Goal: Task Accomplishment & Management: Complete application form

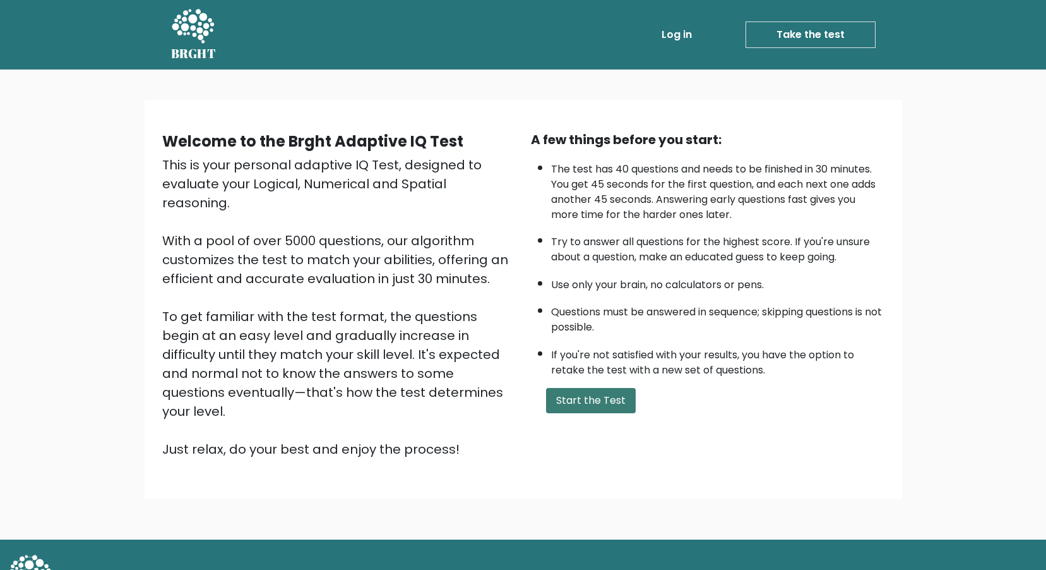
click at [608, 394] on button "Start the Test" at bounding box center [591, 400] width 90 height 25
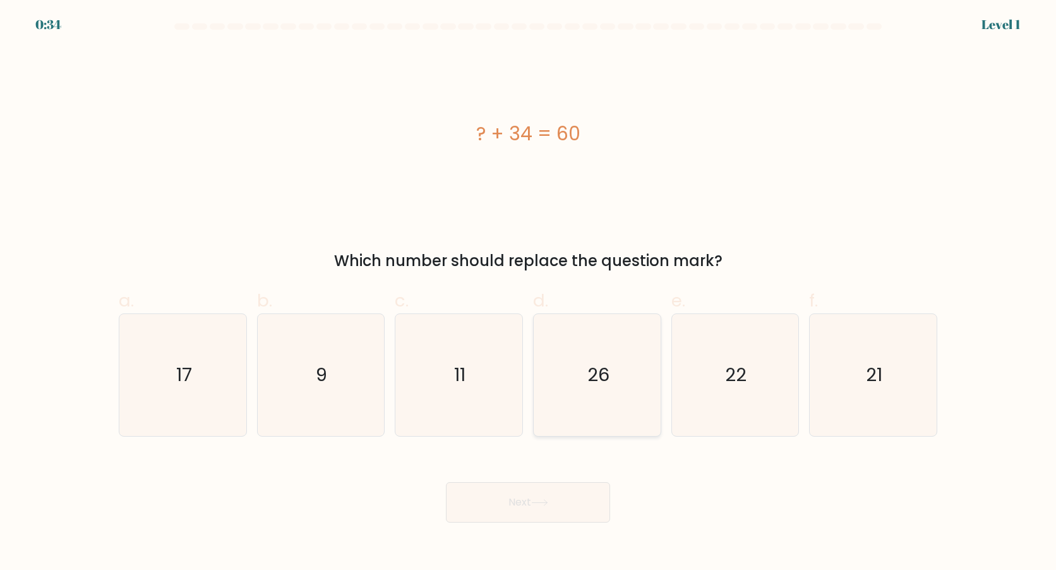
click at [634, 367] on icon "26" at bounding box center [597, 375] width 122 height 122
click at [529, 293] on input "d. 26" at bounding box center [528, 289] width 1 height 8
radio input "true"
click at [518, 500] on button "Next" at bounding box center [528, 502] width 164 height 40
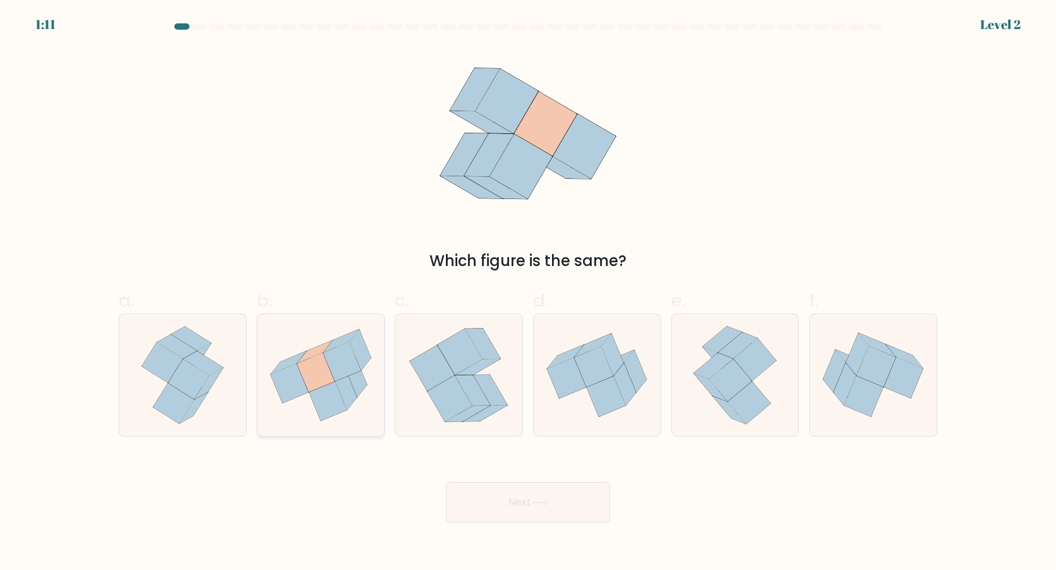
click at [341, 403] on icon at bounding box center [328, 400] width 38 height 39
click at [528, 293] on input "b." at bounding box center [528, 289] width 1 height 8
radio input "true"
click at [553, 502] on button "Next" at bounding box center [528, 502] width 164 height 40
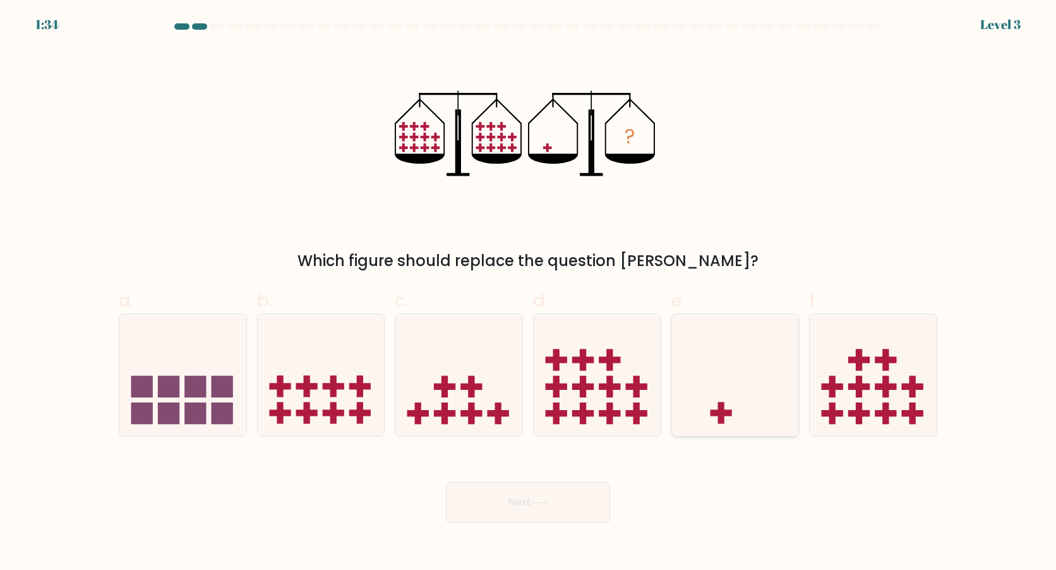
click at [731, 397] on icon at bounding box center [735, 374] width 127 height 105
click at [529, 293] on input "e." at bounding box center [528, 289] width 1 height 8
radio input "true"
click at [543, 497] on button "Next" at bounding box center [528, 502] width 164 height 40
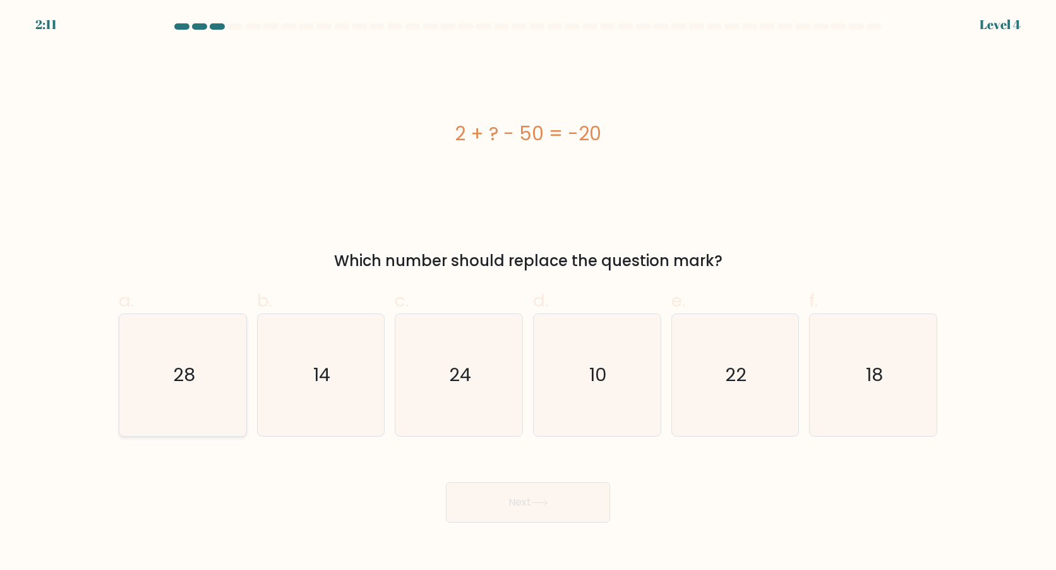
click at [223, 374] on icon "28" at bounding box center [183, 375] width 122 height 122
click at [528, 293] on input "a. 28" at bounding box center [528, 289] width 1 height 8
radio input "true"
click at [585, 499] on button "Next" at bounding box center [528, 502] width 164 height 40
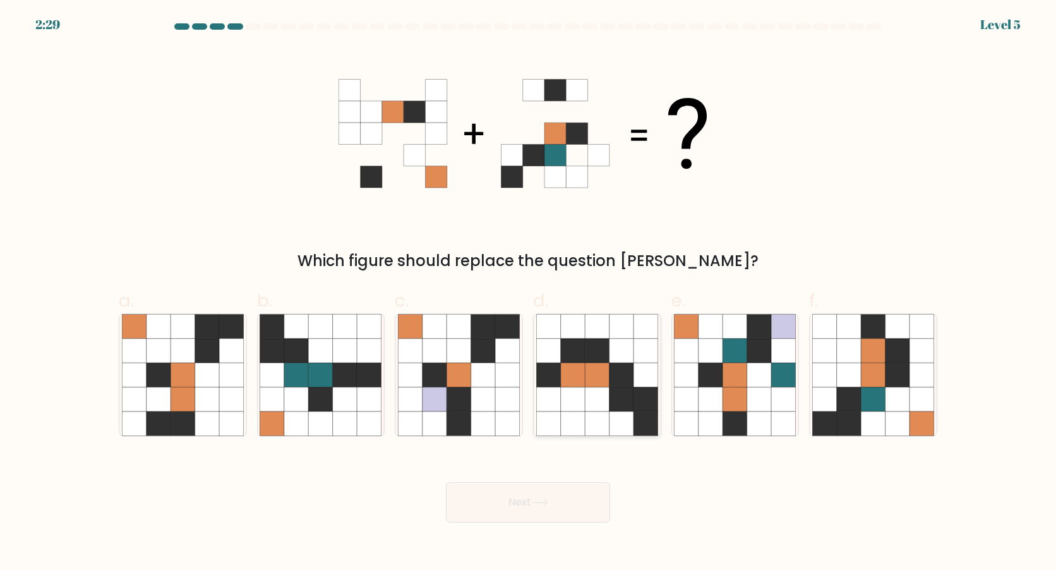
click at [606, 376] on icon at bounding box center [597, 374] width 24 height 24
click at [529, 293] on input "d." at bounding box center [528, 289] width 1 height 8
radio input "true"
click at [869, 397] on icon at bounding box center [873, 399] width 24 height 24
click at [529, 293] on input "f." at bounding box center [528, 289] width 1 height 8
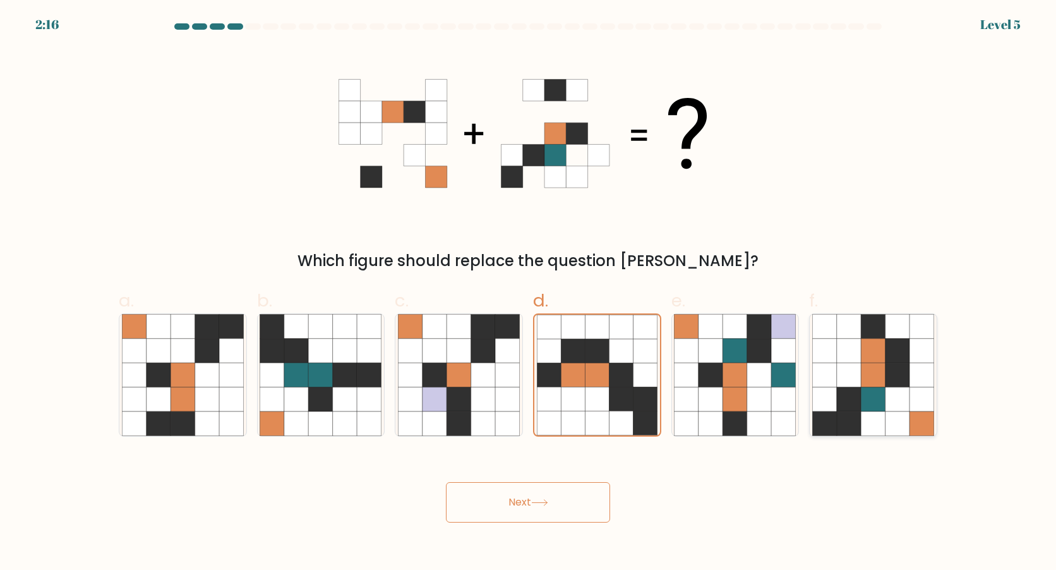
radio input "true"
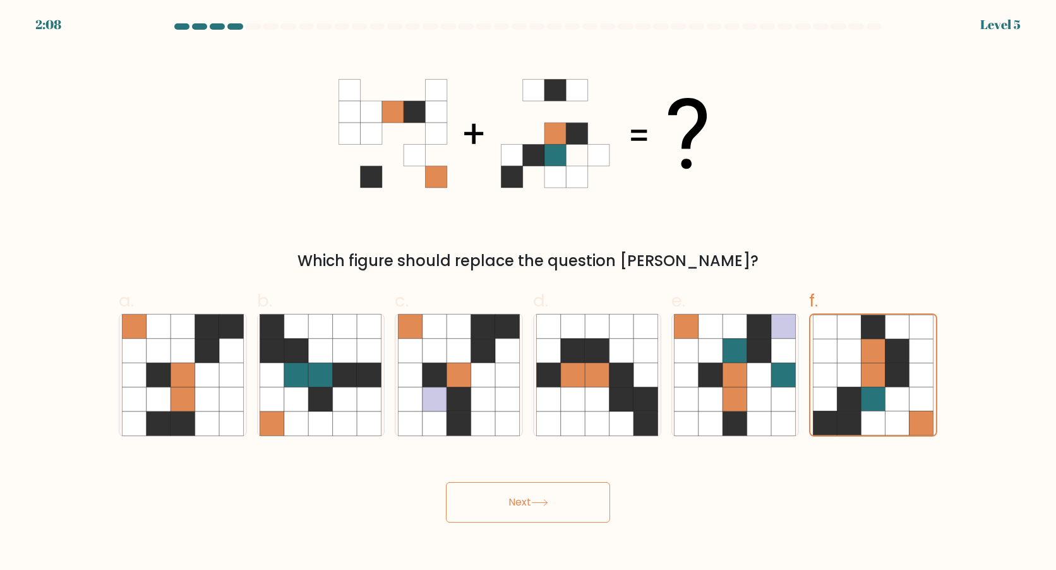
click at [506, 502] on button "Next" at bounding box center [528, 502] width 164 height 40
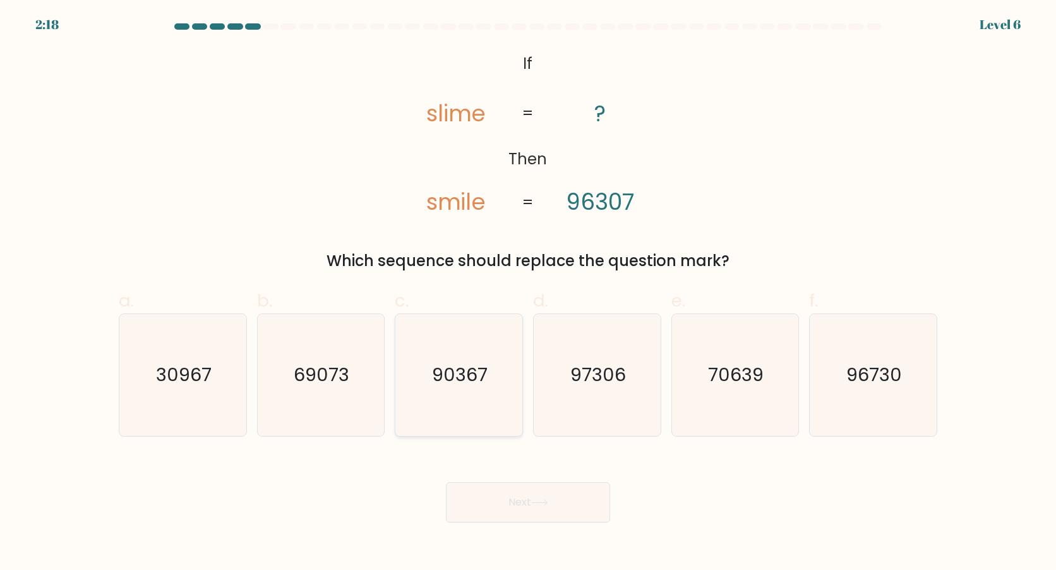
click at [499, 382] on icon "90367" at bounding box center [459, 375] width 122 height 122
click at [528, 293] on input "c. 90367" at bounding box center [528, 289] width 1 height 8
radio input "true"
click at [585, 502] on button "Next" at bounding box center [528, 502] width 164 height 40
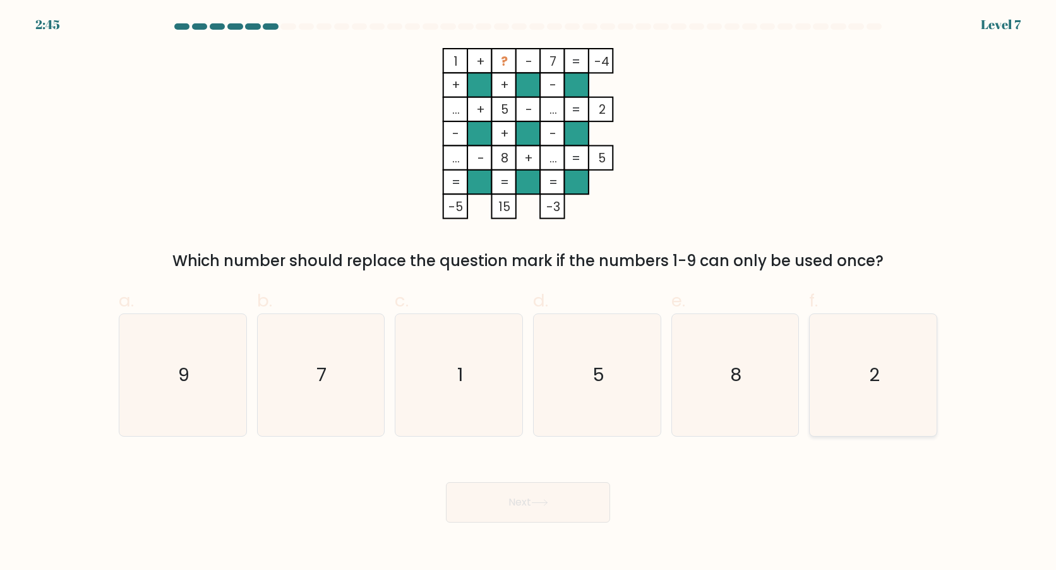
click at [842, 410] on icon "2" at bounding box center [873, 375] width 122 height 122
click at [529, 293] on input "f. 2" at bounding box center [528, 289] width 1 height 8
radio input "true"
click at [554, 502] on button "Next" at bounding box center [528, 502] width 164 height 40
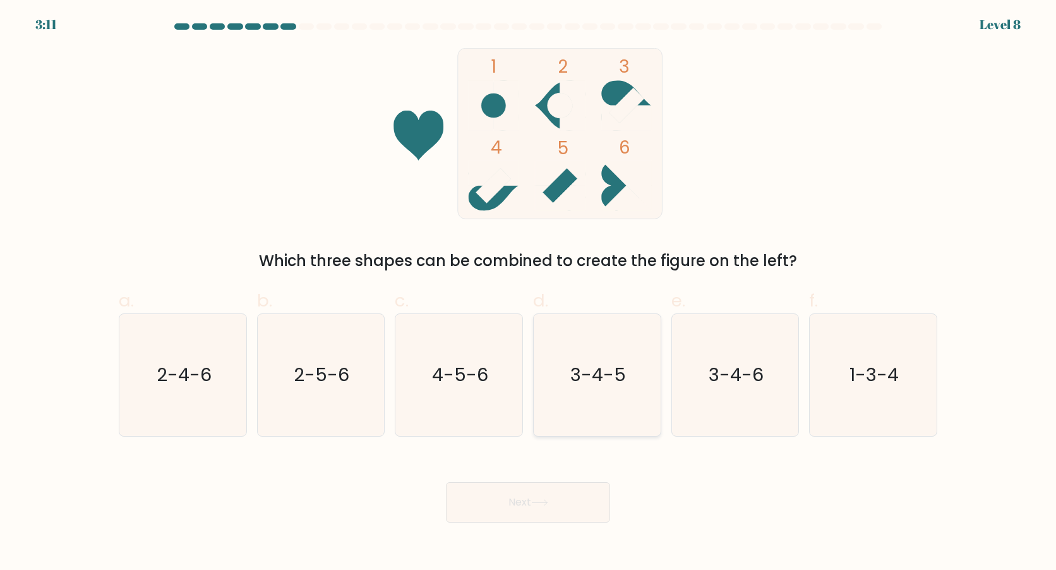
click at [606, 377] on text "3-4-5" at bounding box center [598, 374] width 56 height 25
click at [529, 293] on input "d. 3-4-5" at bounding box center [528, 289] width 1 height 8
radio input "true"
click at [541, 496] on button "Next" at bounding box center [528, 502] width 164 height 40
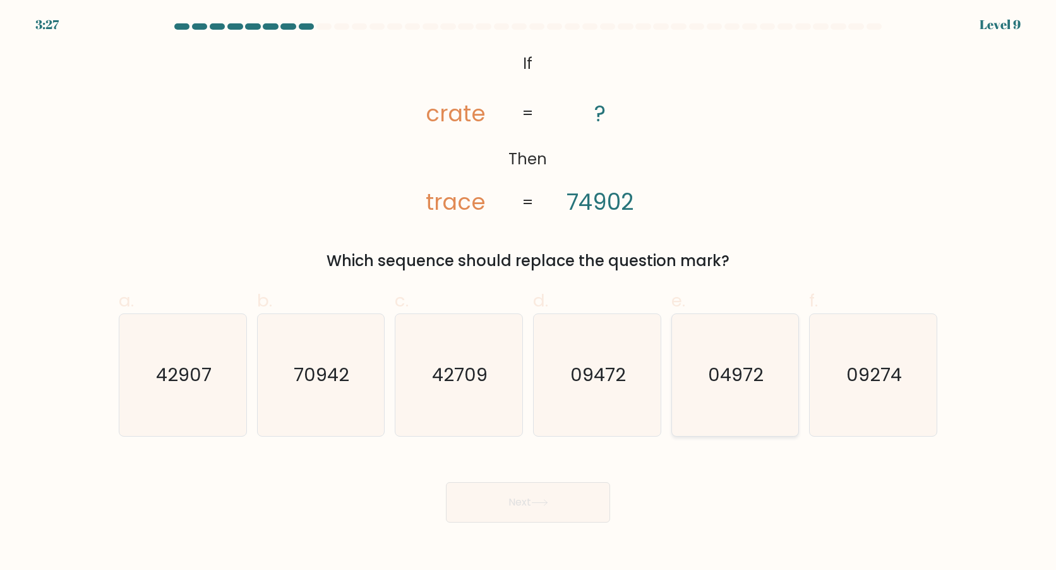
click at [726, 389] on icon "04972" at bounding box center [735, 375] width 122 height 122
click at [529, 293] on input "e. 04972" at bounding box center [528, 289] width 1 height 8
radio input "true"
click at [530, 495] on button "Next" at bounding box center [528, 502] width 164 height 40
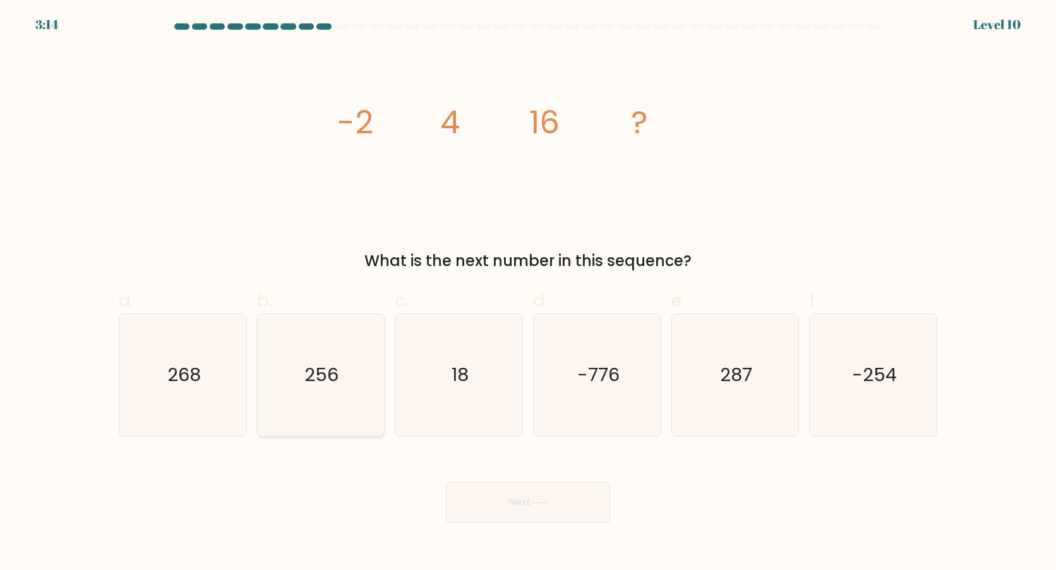
click at [336, 382] on text "256" at bounding box center [322, 374] width 34 height 25
click at [528, 293] on input "b. 256" at bounding box center [528, 289] width 1 height 8
radio input "true"
click at [486, 507] on button "Next" at bounding box center [528, 502] width 164 height 40
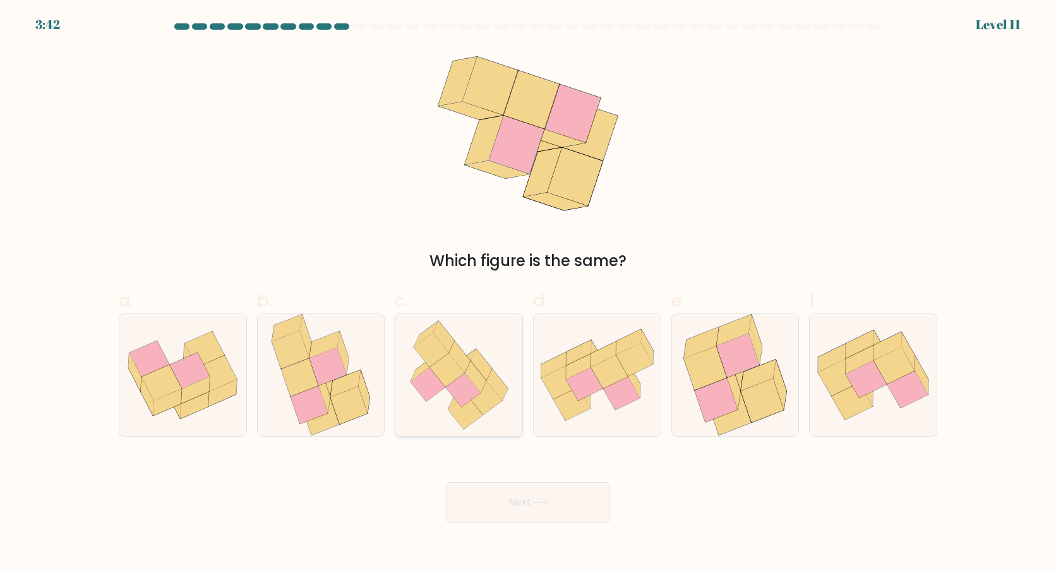
click at [483, 410] on icon at bounding box center [484, 398] width 35 height 34
click at [528, 293] on input "c." at bounding box center [528, 289] width 1 height 8
radio input "true"
click at [515, 493] on button "Next" at bounding box center [528, 502] width 164 height 40
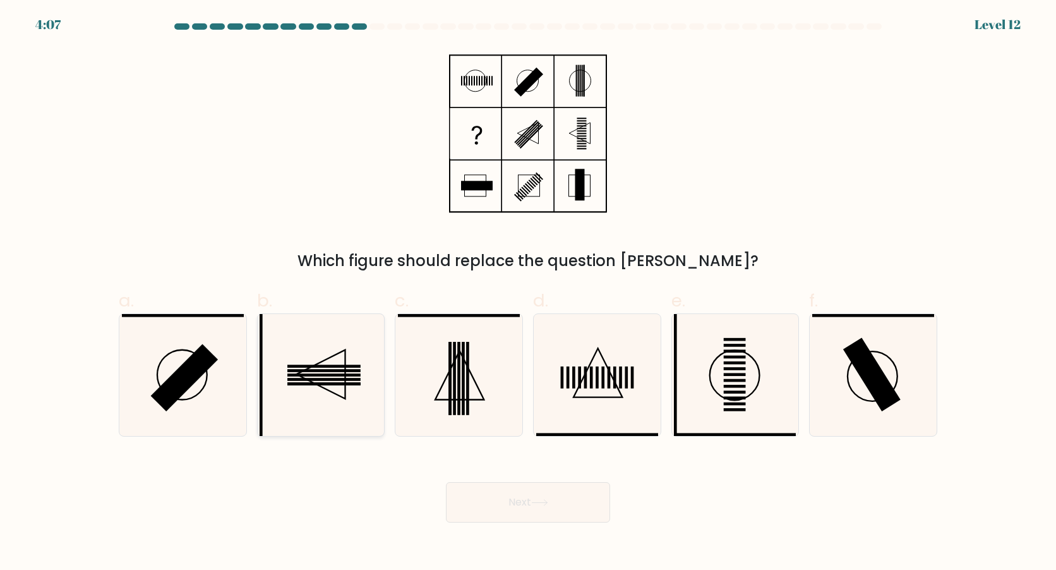
click at [305, 364] on icon at bounding box center [321, 375] width 122 height 122
click at [528, 293] on input "b." at bounding box center [528, 289] width 1 height 8
radio input "true"
click at [486, 494] on button "Next" at bounding box center [528, 502] width 164 height 40
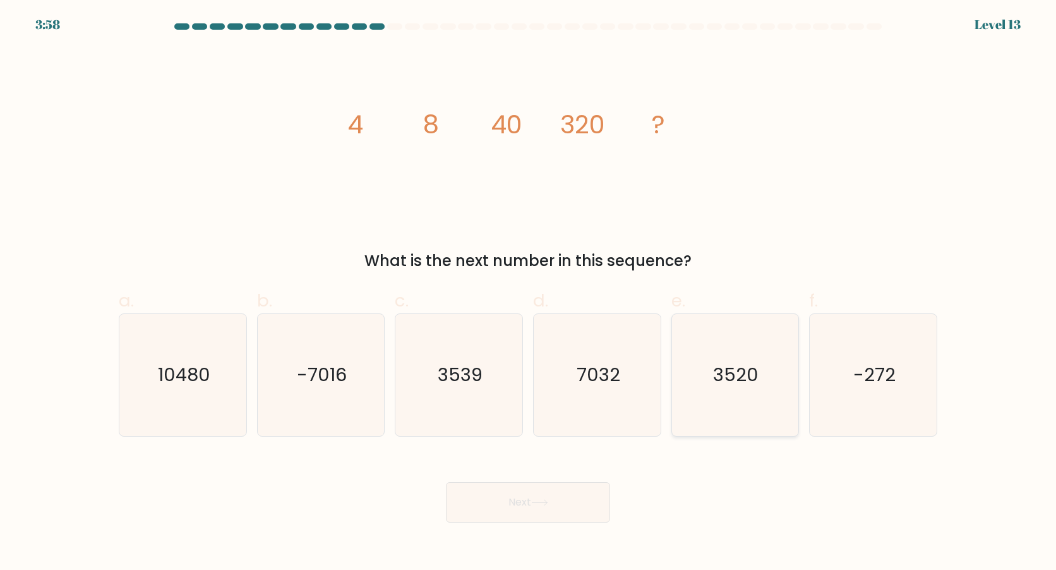
click at [768, 382] on icon "3520" at bounding box center [735, 375] width 122 height 122
click at [529, 293] on input "e. 3520" at bounding box center [528, 289] width 1 height 8
radio input "true"
click at [541, 498] on button "Next" at bounding box center [528, 502] width 164 height 40
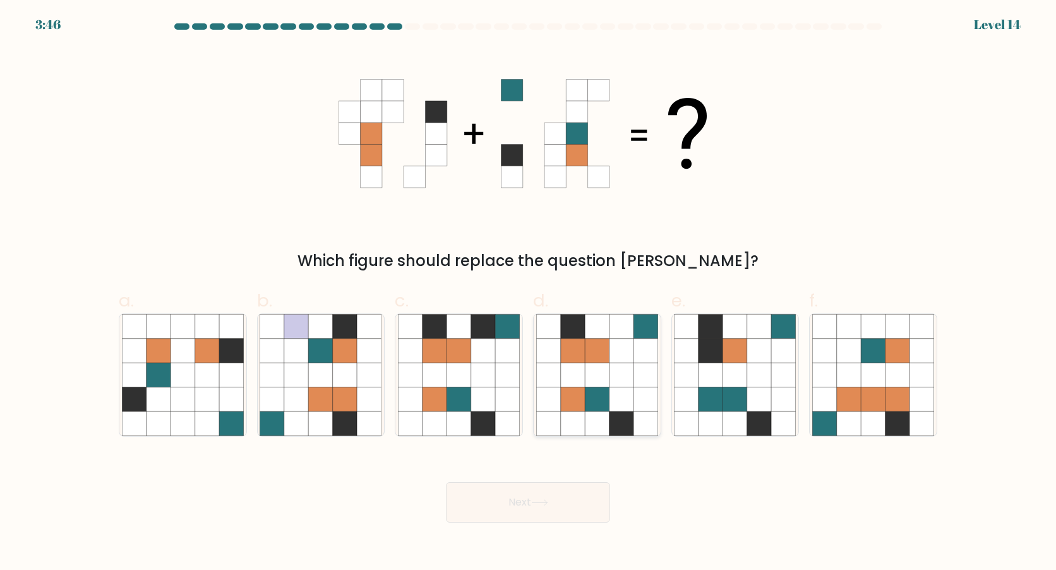
click at [578, 386] on icon at bounding box center [573, 374] width 24 height 24
click at [529, 293] on input "d." at bounding box center [528, 289] width 1 height 8
radio input "true"
click at [542, 498] on button "Next" at bounding box center [528, 502] width 164 height 40
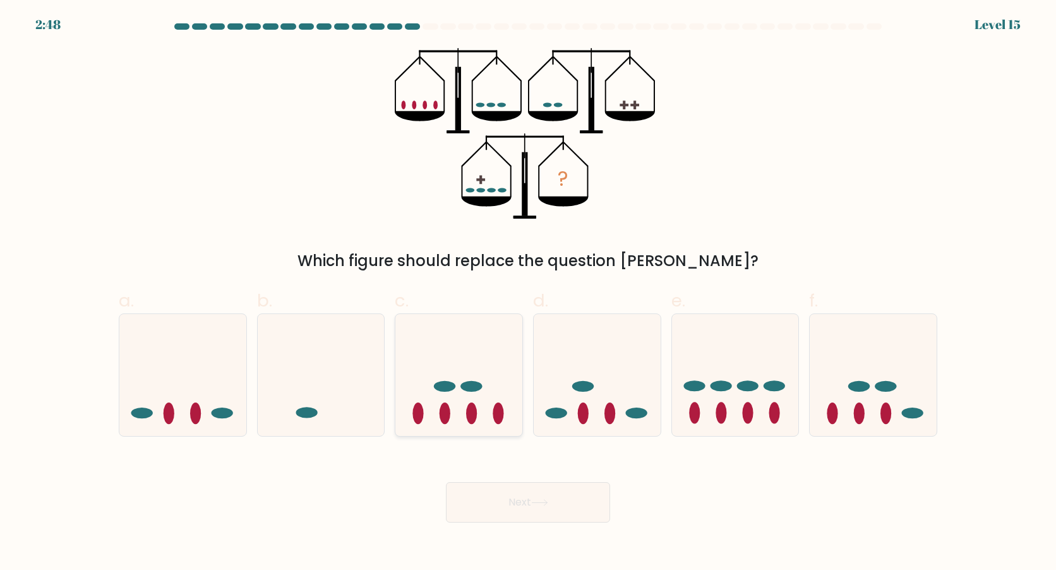
click at [483, 359] on icon at bounding box center [458, 374] width 127 height 105
click at [528, 293] on input "c." at bounding box center [528, 289] width 1 height 8
radio input "true"
click at [500, 503] on button "Next" at bounding box center [528, 502] width 164 height 40
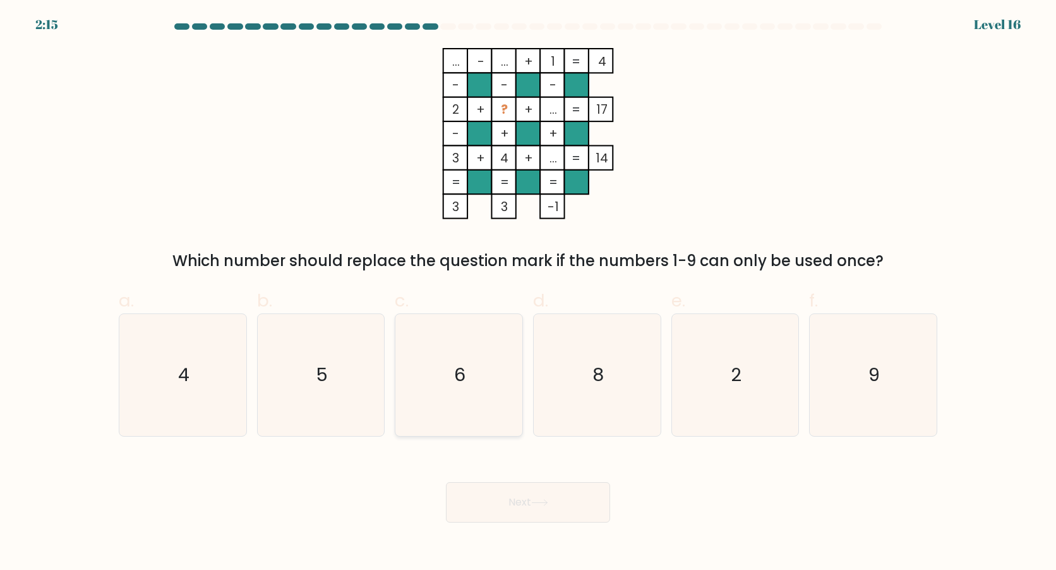
click at [433, 367] on icon "6" at bounding box center [459, 375] width 122 height 122
click at [528, 293] on input "c. 6" at bounding box center [528, 289] width 1 height 8
radio input "true"
click at [524, 508] on button "Next" at bounding box center [528, 502] width 164 height 40
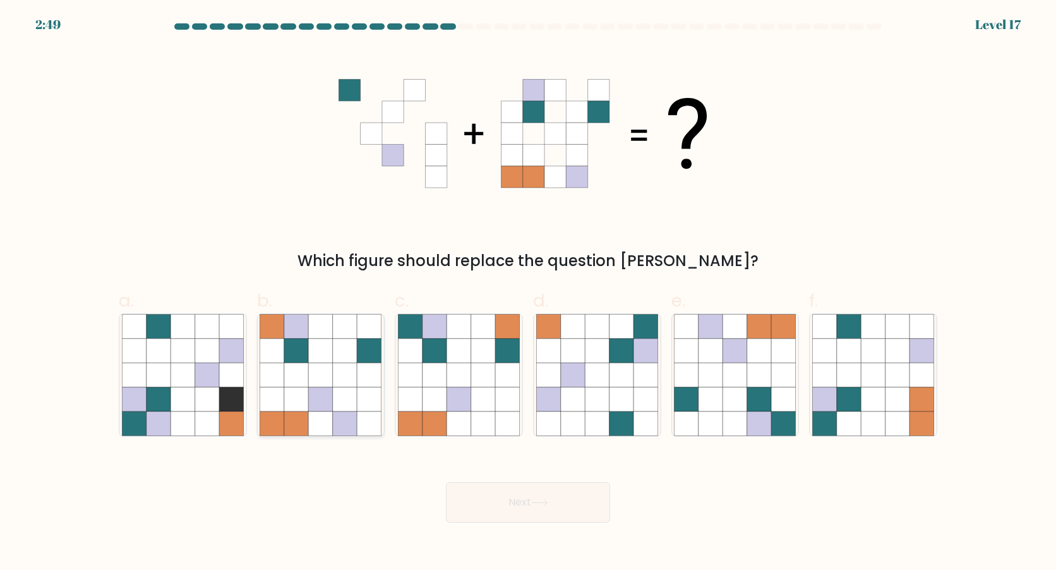
click at [339, 403] on icon at bounding box center [345, 399] width 24 height 24
click at [528, 293] on input "b." at bounding box center [528, 289] width 1 height 8
radio input "true"
click at [895, 397] on icon at bounding box center [897, 399] width 24 height 24
click at [529, 293] on input "f." at bounding box center [528, 289] width 1 height 8
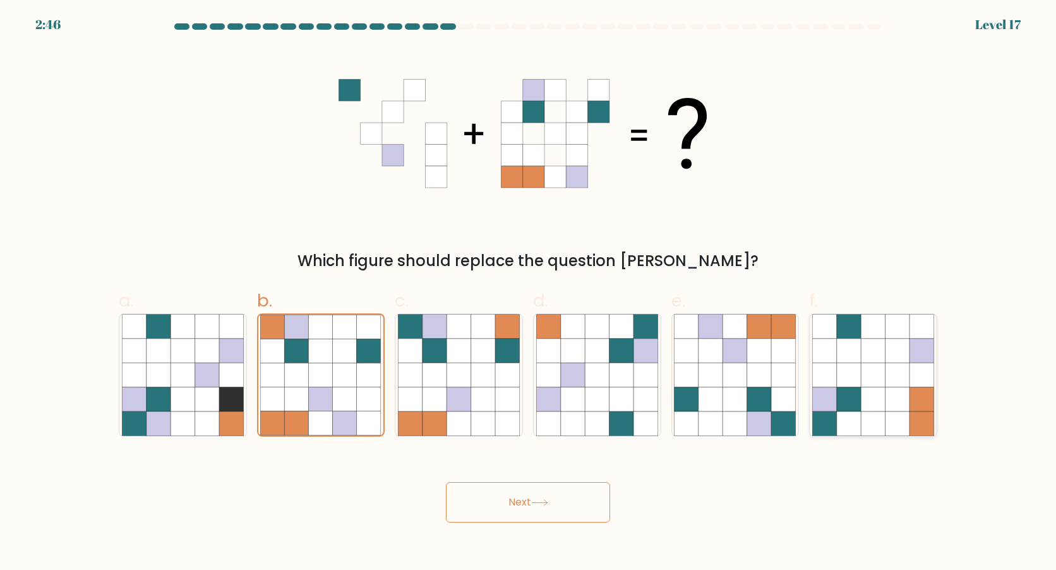
radio input "true"
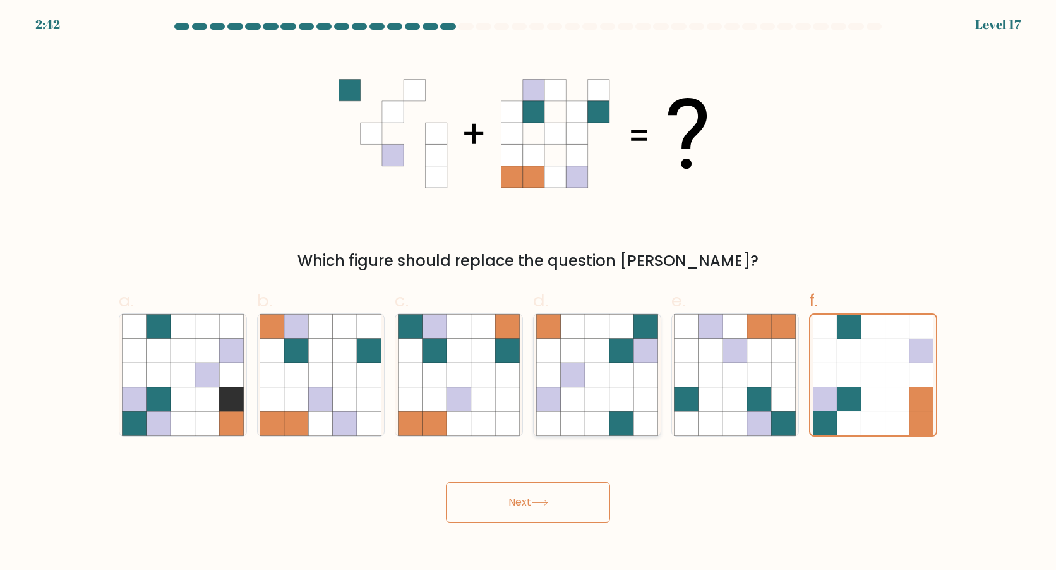
click at [618, 397] on icon at bounding box center [621, 399] width 24 height 24
click at [529, 293] on input "d." at bounding box center [528, 289] width 1 height 8
radio input "true"
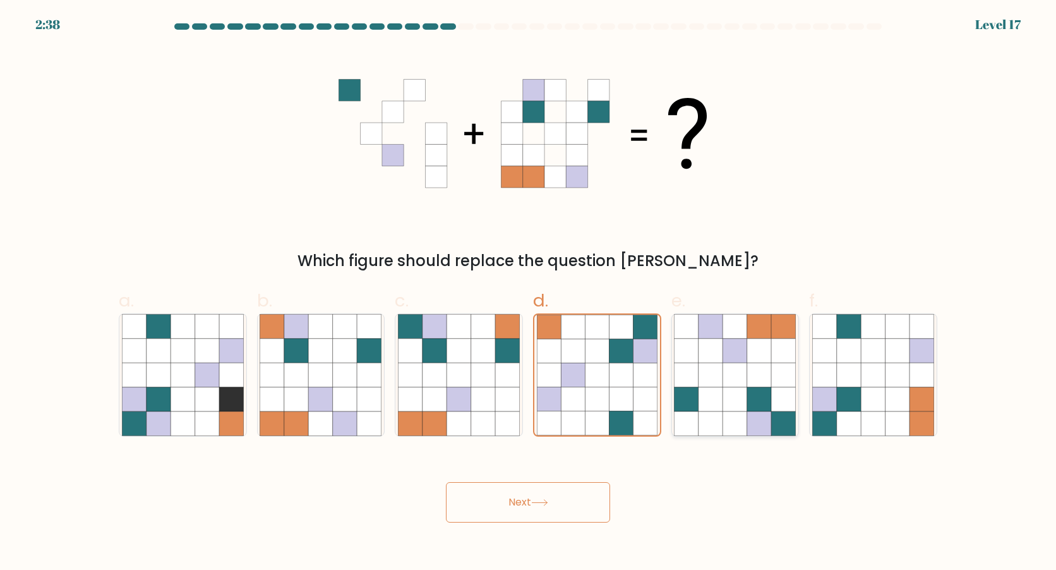
click at [757, 378] on icon at bounding box center [759, 374] width 24 height 24
click at [529, 293] on input "e." at bounding box center [528, 289] width 1 height 8
radio input "true"
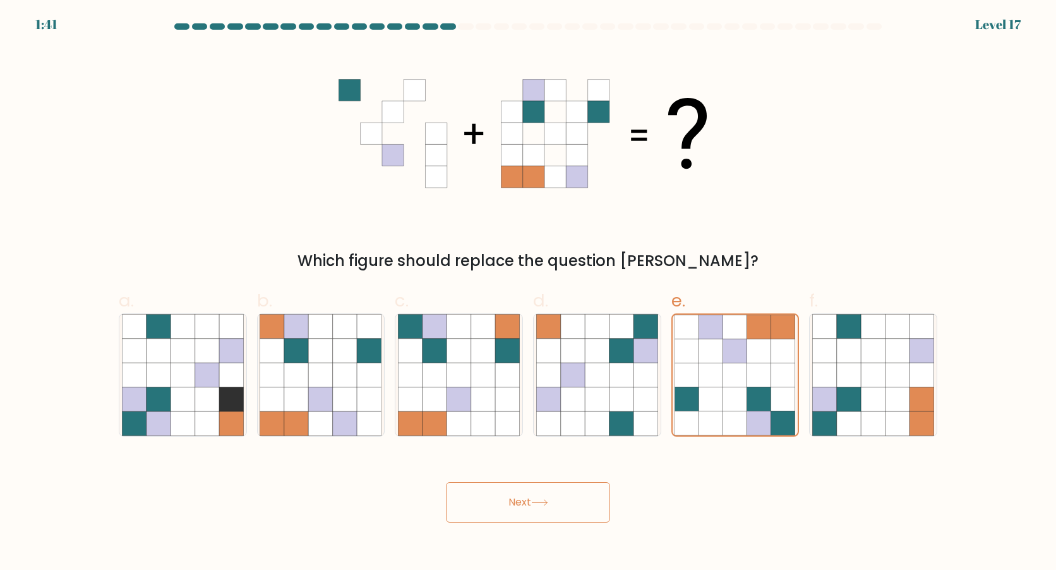
click at [531, 494] on button "Next" at bounding box center [528, 502] width 164 height 40
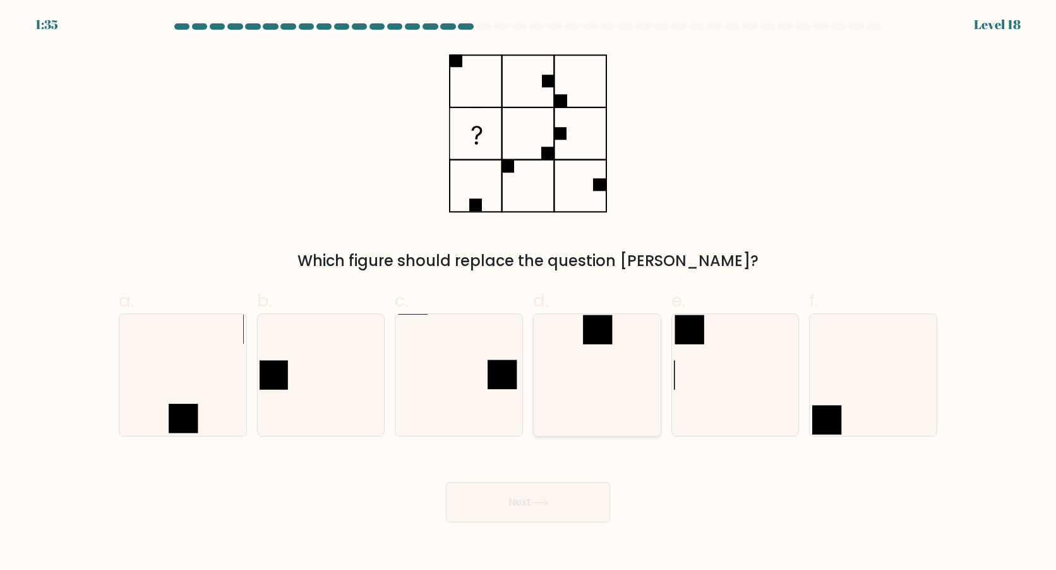
click at [581, 361] on icon at bounding box center [597, 375] width 122 height 122
click at [529, 293] on input "d." at bounding box center [528, 289] width 1 height 8
radio input "true"
click at [560, 505] on button "Next" at bounding box center [528, 502] width 164 height 40
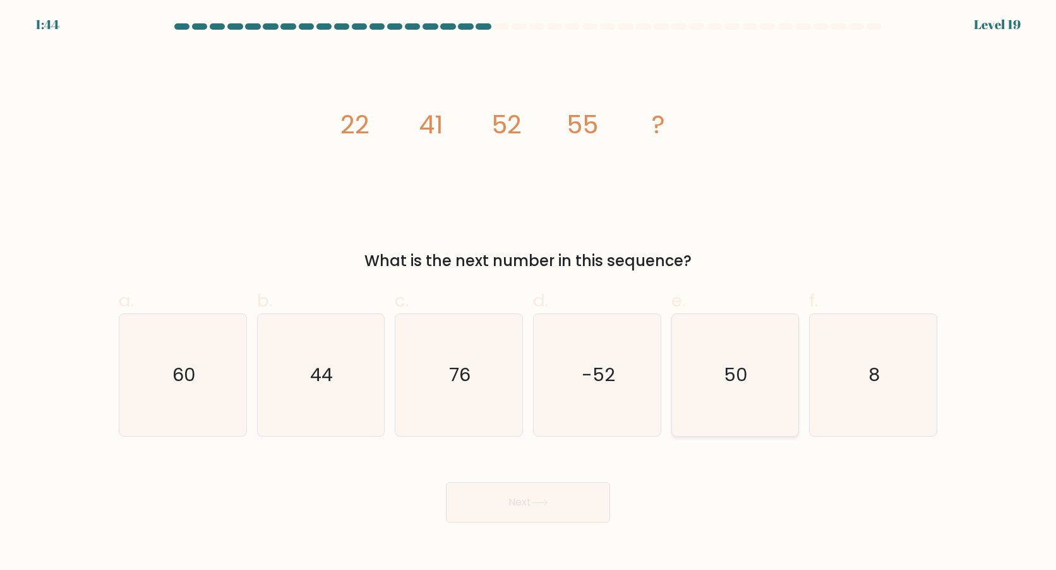
click at [718, 405] on icon "50" at bounding box center [735, 375] width 122 height 122
click at [529, 293] on input "e. 50" at bounding box center [528, 289] width 1 height 8
radio input "true"
click at [541, 502] on icon at bounding box center [539, 502] width 15 height 6
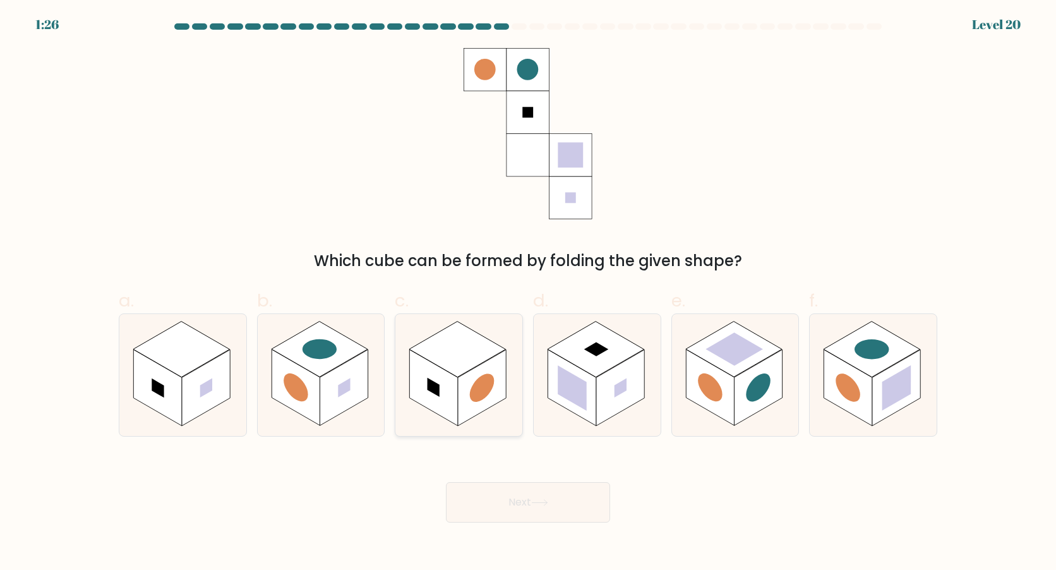
click at [455, 352] on rect at bounding box center [457, 349] width 97 height 56
click at [528, 293] on input "c." at bounding box center [528, 289] width 1 height 8
radio input "true"
click at [338, 351] on rect at bounding box center [320, 349] width 97 height 56
click at [528, 293] on input "b." at bounding box center [528, 289] width 1 height 8
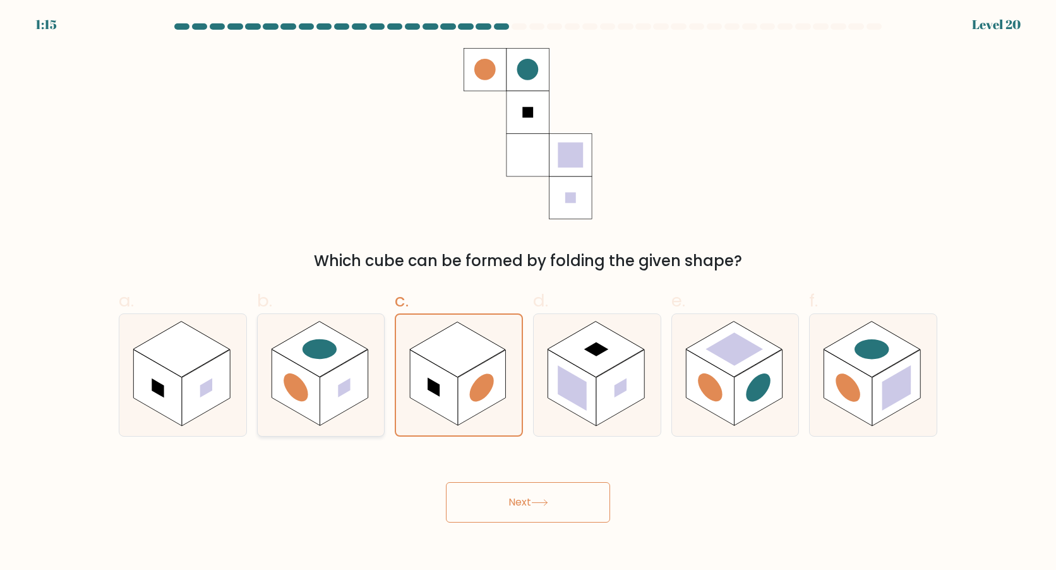
radio input "true"
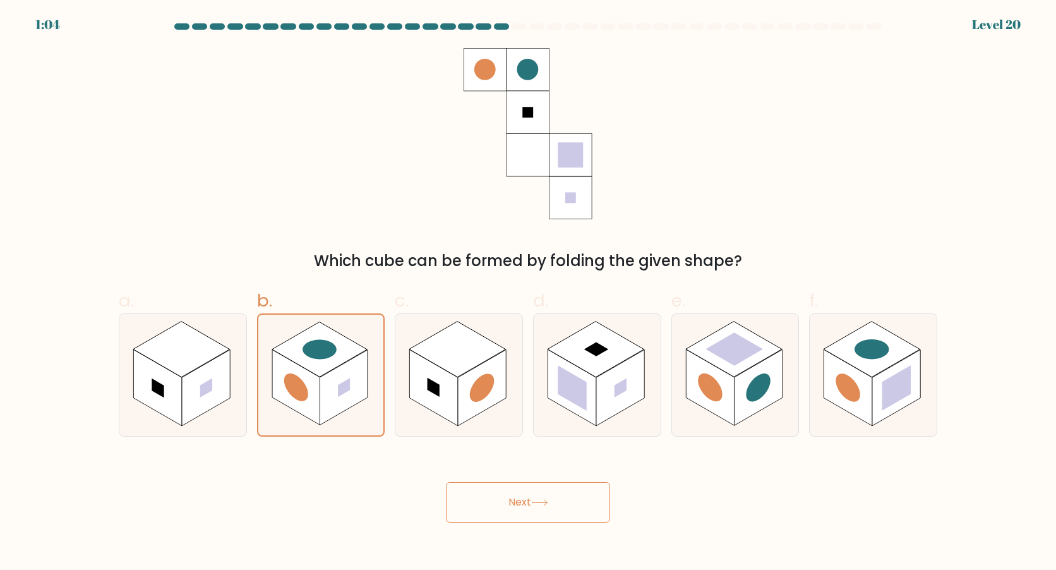
click at [511, 495] on button "Next" at bounding box center [528, 502] width 164 height 40
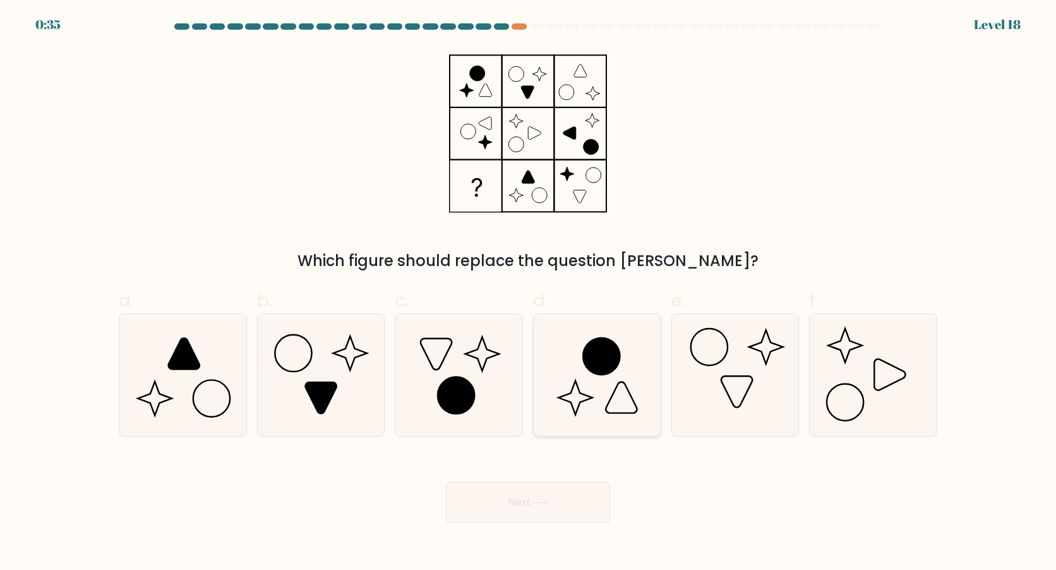
click at [571, 395] on icon at bounding box center [597, 375] width 122 height 122
click at [529, 293] on input "d." at bounding box center [528, 289] width 1 height 8
radio input "true"
click at [506, 493] on button "Next" at bounding box center [528, 502] width 164 height 40
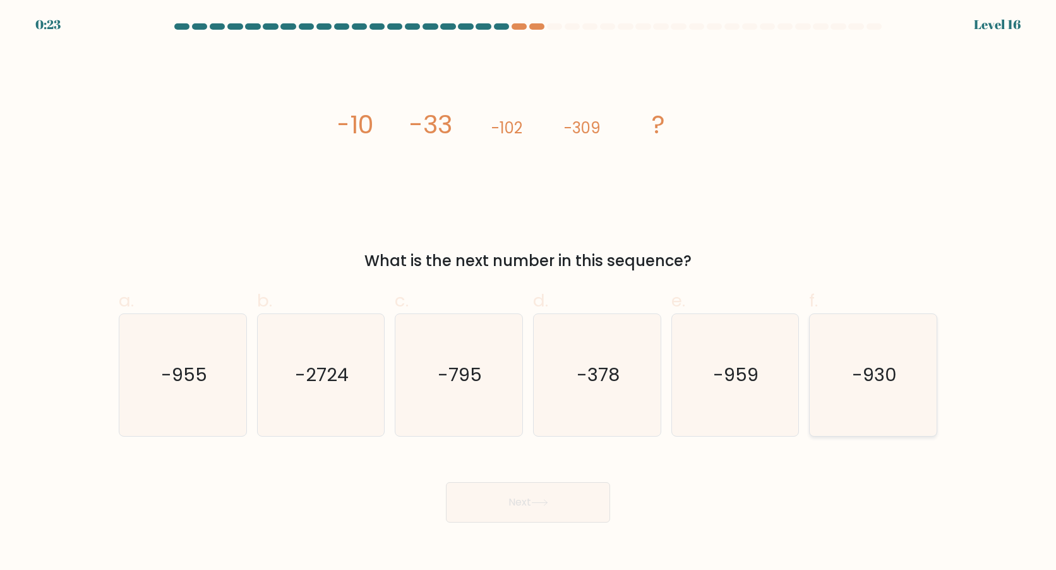
click at [859, 391] on icon "-930" at bounding box center [873, 375] width 122 height 122
click at [529, 293] on input "f. -930" at bounding box center [528, 289] width 1 height 8
radio input "true"
click at [557, 491] on button "Next" at bounding box center [528, 502] width 164 height 40
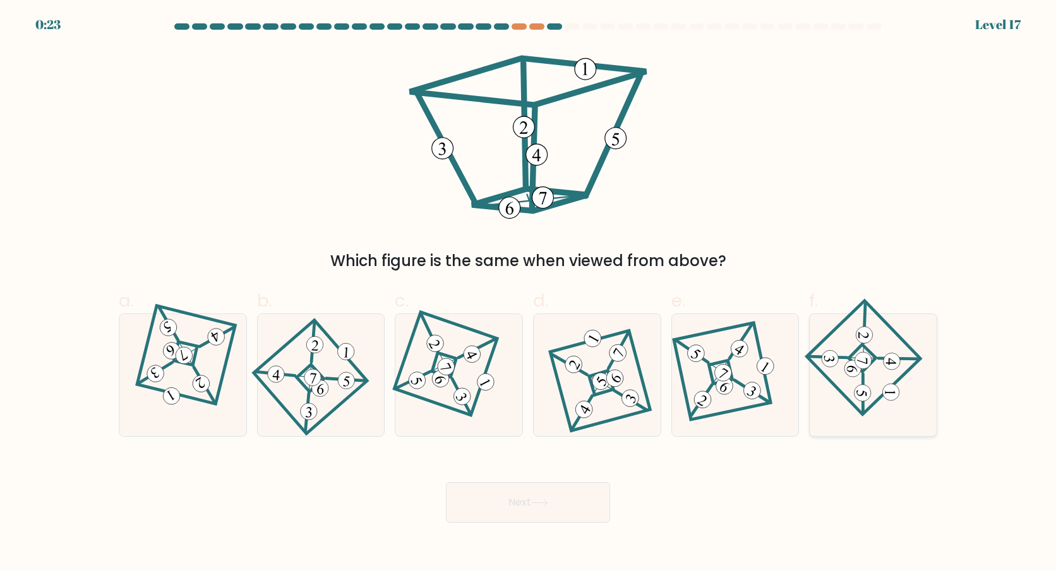
click at [878, 376] on icon at bounding box center [873, 374] width 83 height 97
click at [529, 293] on input "f." at bounding box center [528, 289] width 1 height 8
radio input "true"
click at [508, 509] on button "Next" at bounding box center [528, 502] width 164 height 40
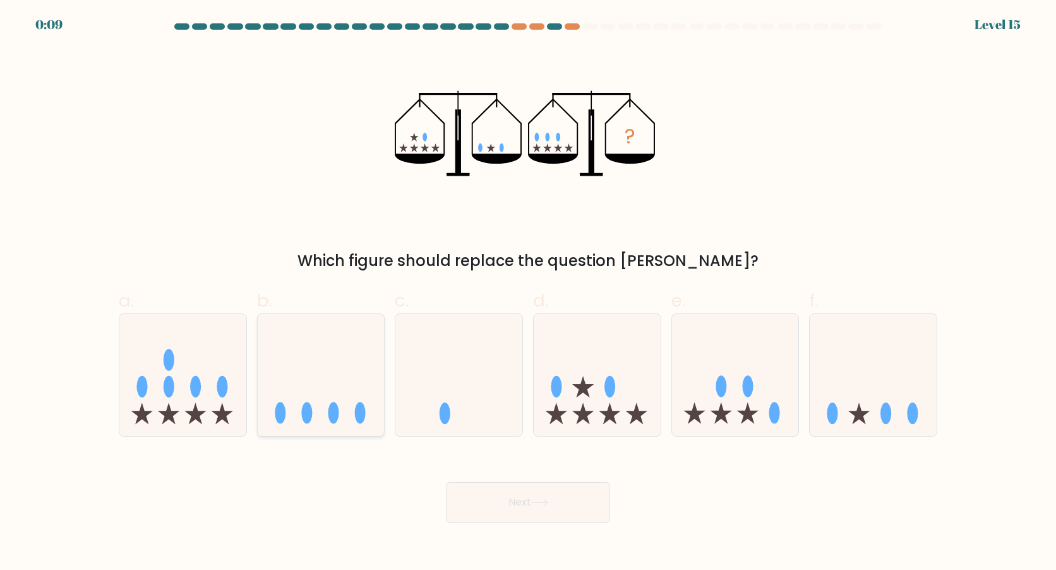
click at [376, 386] on icon at bounding box center [321, 374] width 127 height 105
click at [528, 293] on input "b." at bounding box center [528, 289] width 1 height 8
radio input "true"
click at [558, 508] on button "Next" at bounding box center [528, 502] width 164 height 40
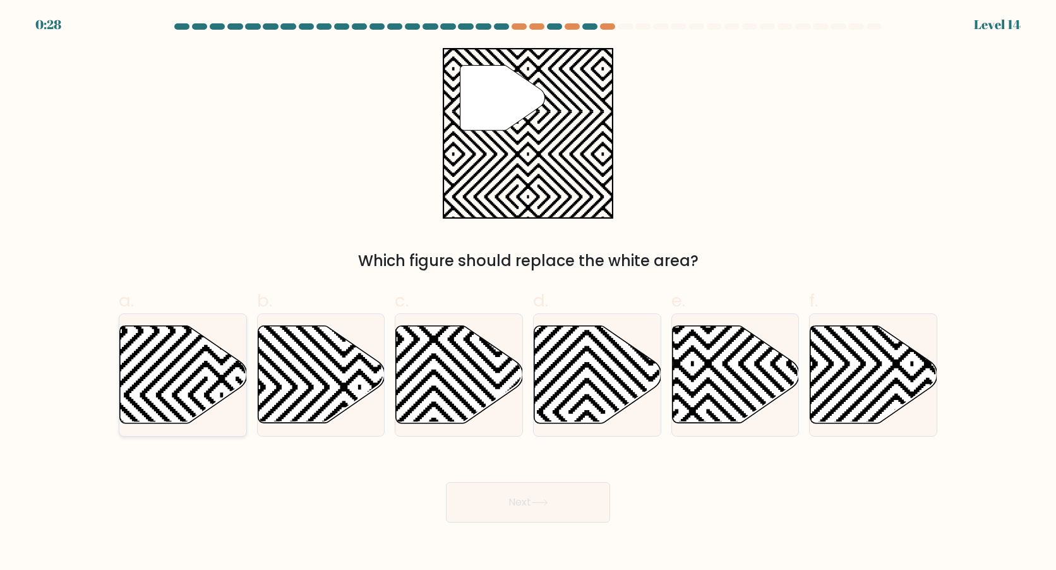
click at [196, 379] on icon at bounding box center [183, 374] width 127 height 97
click at [528, 293] on input "a." at bounding box center [528, 289] width 1 height 8
radio input "true"
click at [546, 505] on icon at bounding box center [539, 502] width 17 height 7
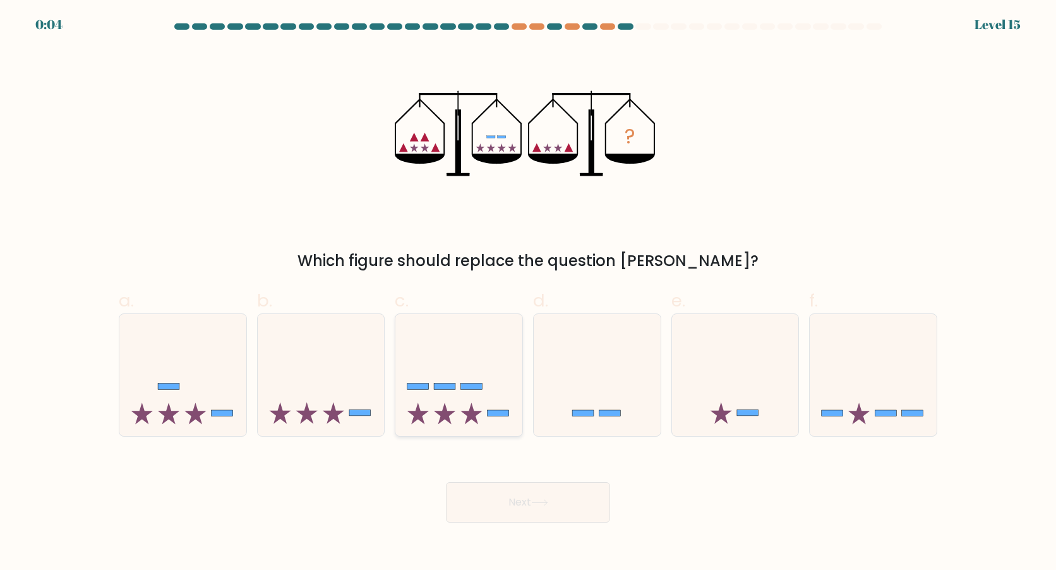
click at [484, 398] on icon at bounding box center [458, 374] width 127 height 105
click at [528, 293] on input "c." at bounding box center [528, 289] width 1 height 8
radio input "true"
click at [505, 508] on button "Next" at bounding box center [528, 502] width 164 height 40
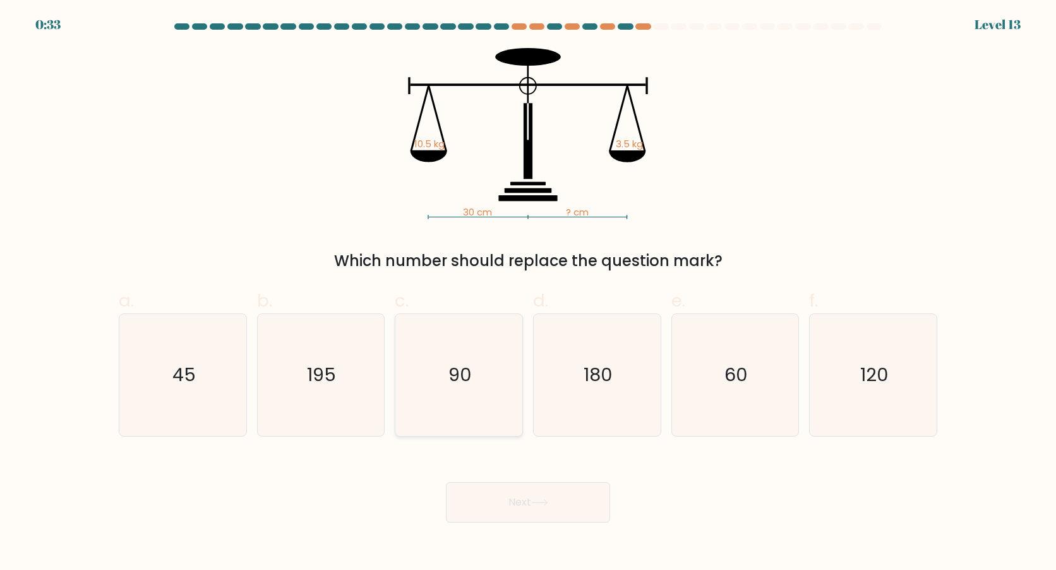
click at [467, 382] on text "90" at bounding box center [459, 374] width 23 height 25
click at [528, 293] on input "c. 90" at bounding box center [528, 289] width 1 height 8
radio input "true"
click at [541, 500] on icon at bounding box center [539, 502] width 17 height 7
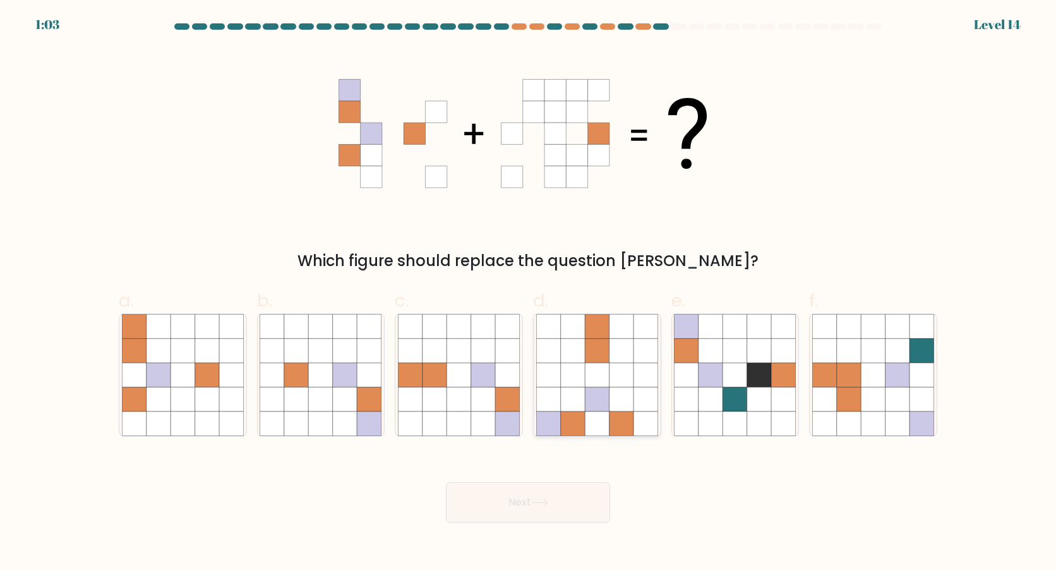
click at [583, 409] on icon at bounding box center [573, 399] width 24 height 24
click at [529, 293] on input "d." at bounding box center [528, 289] width 1 height 8
radio input "true"
click at [570, 500] on button "Next" at bounding box center [528, 502] width 164 height 40
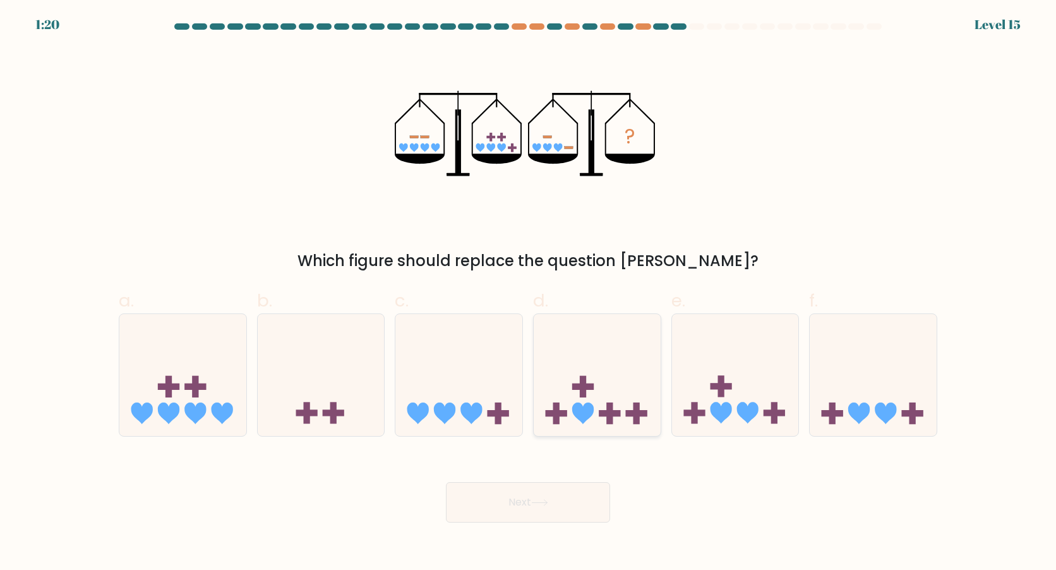
click at [578, 391] on icon at bounding box center [597, 374] width 127 height 105
click at [529, 293] on input "d." at bounding box center [528, 289] width 1 height 8
radio input "true"
click at [548, 511] on button "Next" at bounding box center [528, 502] width 164 height 40
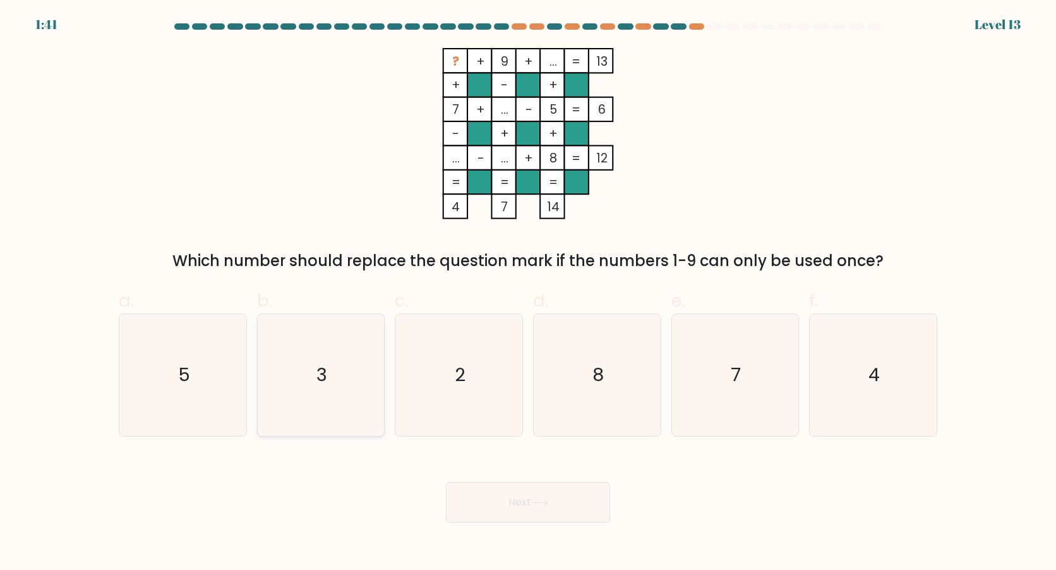
click at [295, 371] on icon "3" at bounding box center [321, 375] width 122 height 122
click at [528, 293] on input "b. 3" at bounding box center [528, 289] width 1 height 8
radio input "true"
click at [548, 503] on icon at bounding box center [539, 502] width 17 height 7
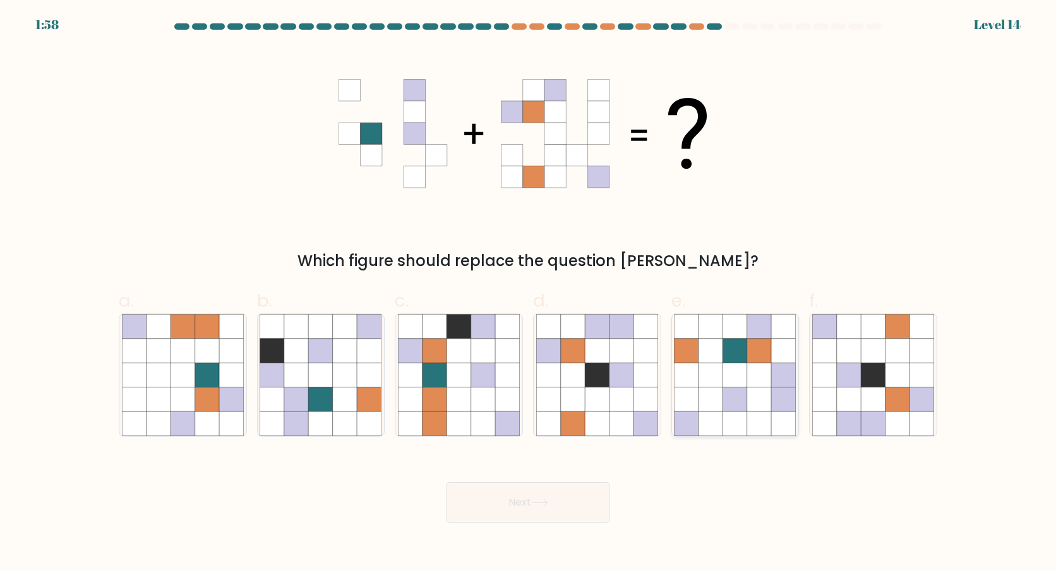
click at [703, 400] on icon at bounding box center [710, 399] width 24 height 24
click at [529, 293] on input "e." at bounding box center [528, 289] width 1 height 8
radio input "true"
click at [526, 499] on button "Next" at bounding box center [528, 502] width 164 height 40
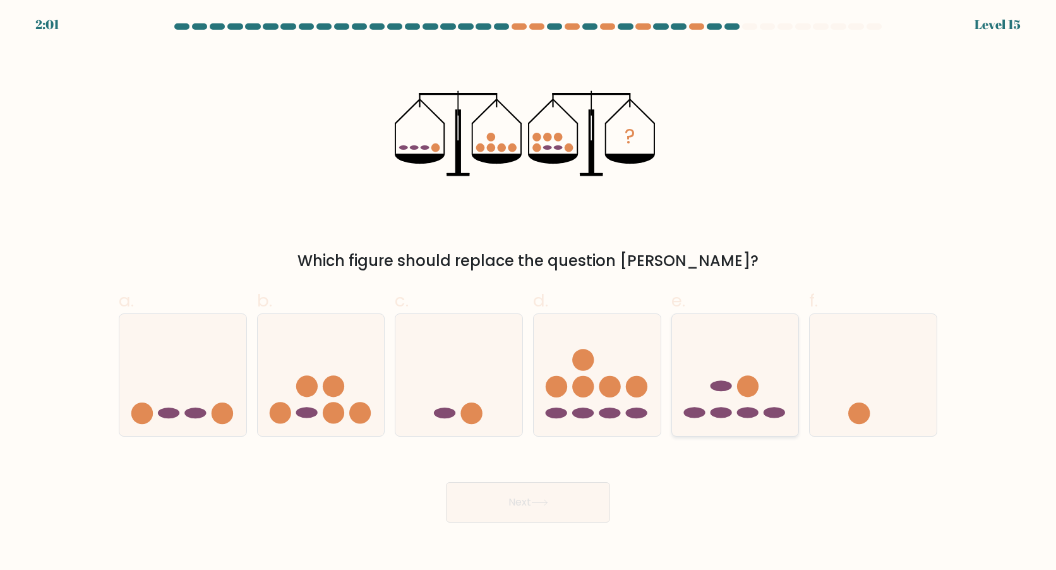
click at [712, 364] on icon at bounding box center [735, 374] width 127 height 105
click at [529, 293] on input "e." at bounding box center [528, 289] width 1 height 8
radio input "true"
click at [510, 508] on button "Next" at bounding box center [528, 502] width 164 height 40
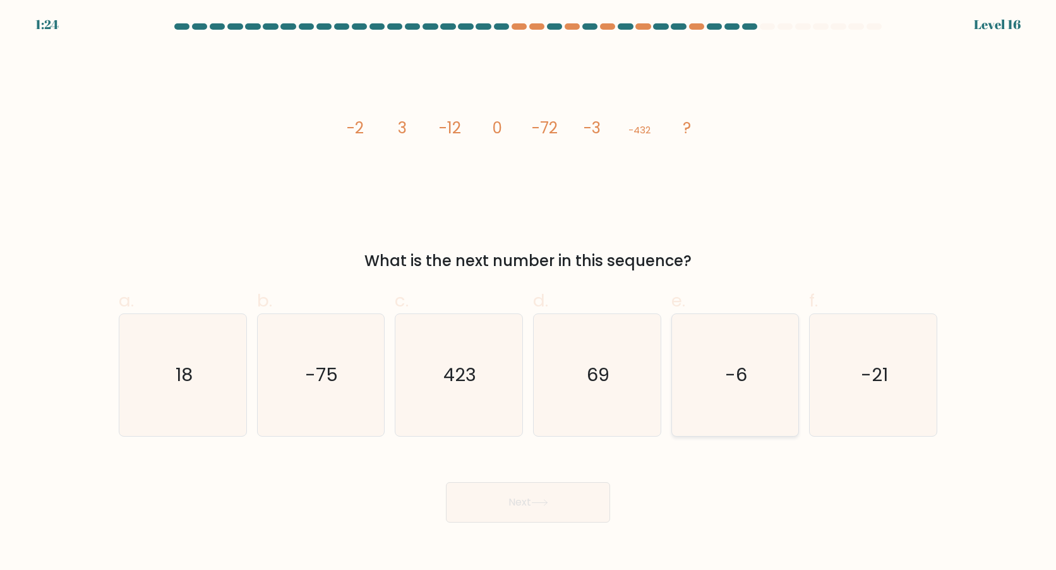
click at [693, 367] on icon "-6" at bounding box center [735, 375] width 122 height 122
click at [529, 293] on input "e. -6" at bounding box center [528, 289] width 1 height 8
radio input "true"
click at [564, 510] on button "Next" at bounding box center [528, 502] width 164 height 40
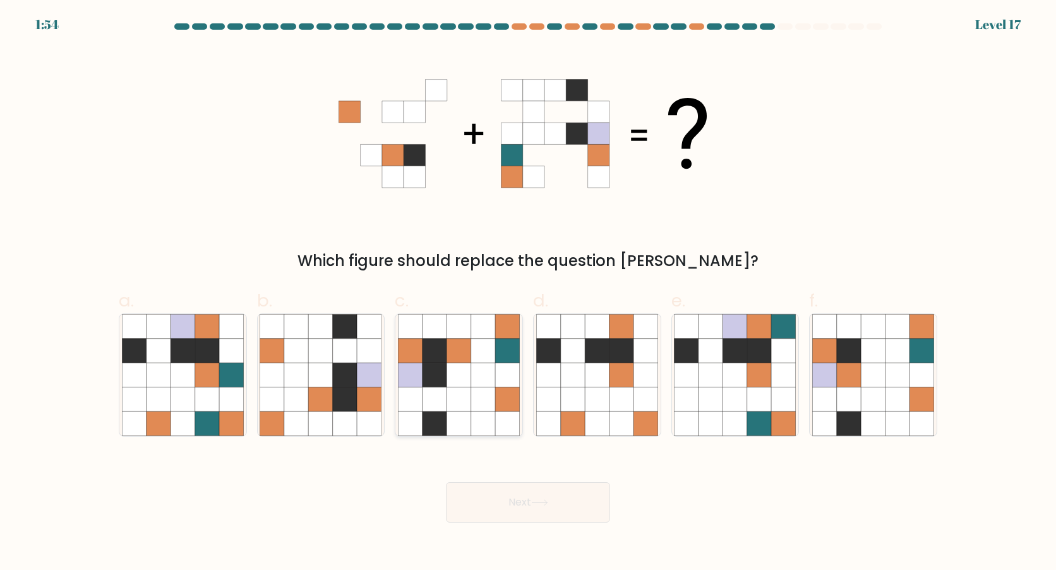
click at [479, 396] on icon at bounding box center [483, 399] width 24 height 24
click at [528, 293] on input "c." at bounding box center [528, 289] width 1 height 8
radio input "true"
click at [538, 496] on button "Next" at bounding box center [528, 502] width 164 height 40
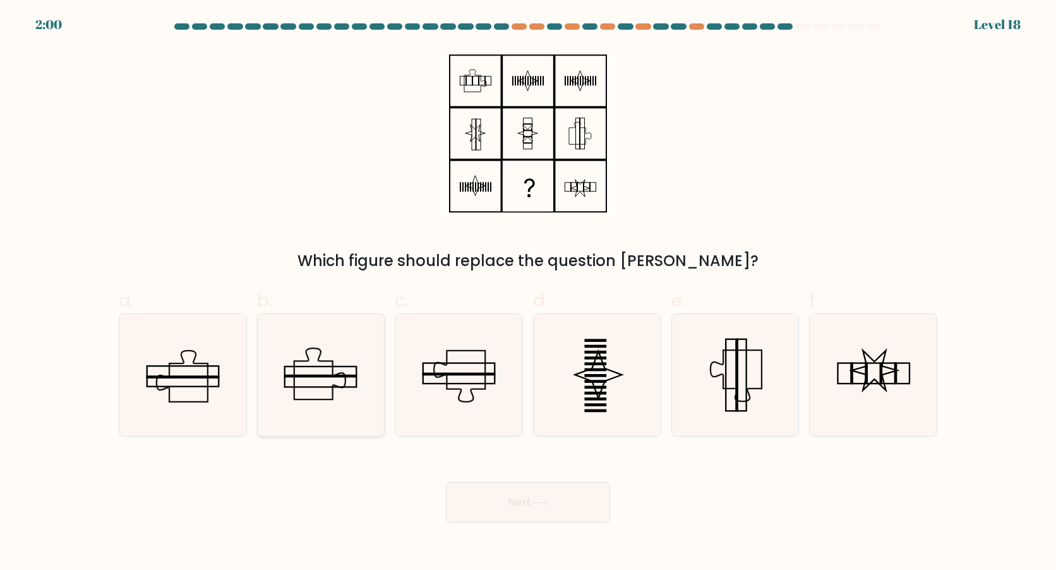
click at [301, 367] on rect at bounding box center [320, 376] width 71 height 20
click at [528, 293] on input "b." at bounding box center [528, 289] width 1 height 8
radio input "true"
click at [496, 496] on button "Next" at bounding box center [528, 502] width 164 height 40
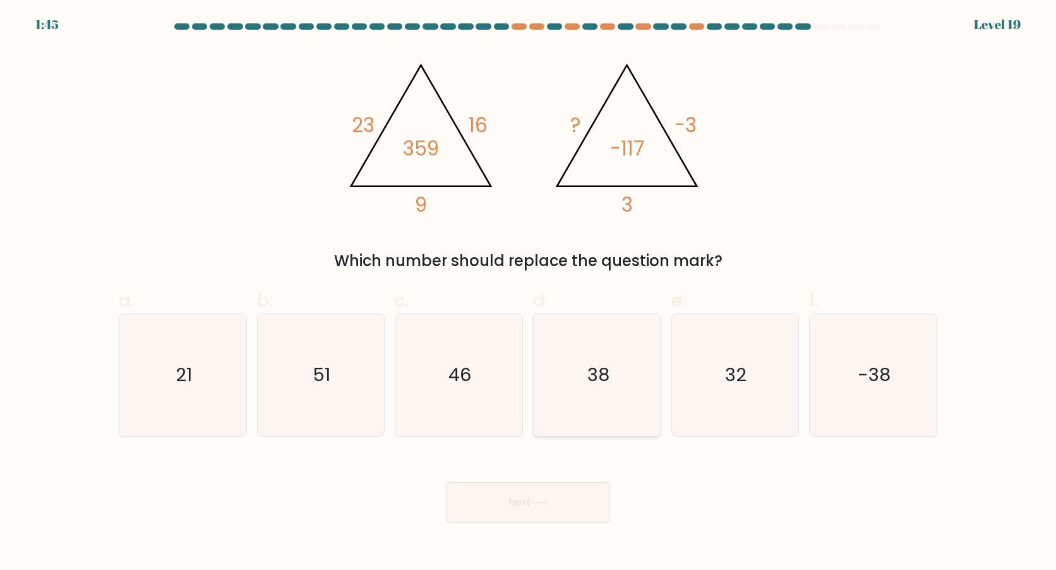
click at [569, 386] on icon "38" at bounding box center [597, 375] width 122 height 122
click at [529, 293] on input "d. 38" at bounding box center [528, 289] width 1 height 8
radio input "true"
click at [535, 496] on button "Next" at bounding box center [528, 502] width 164 height 40
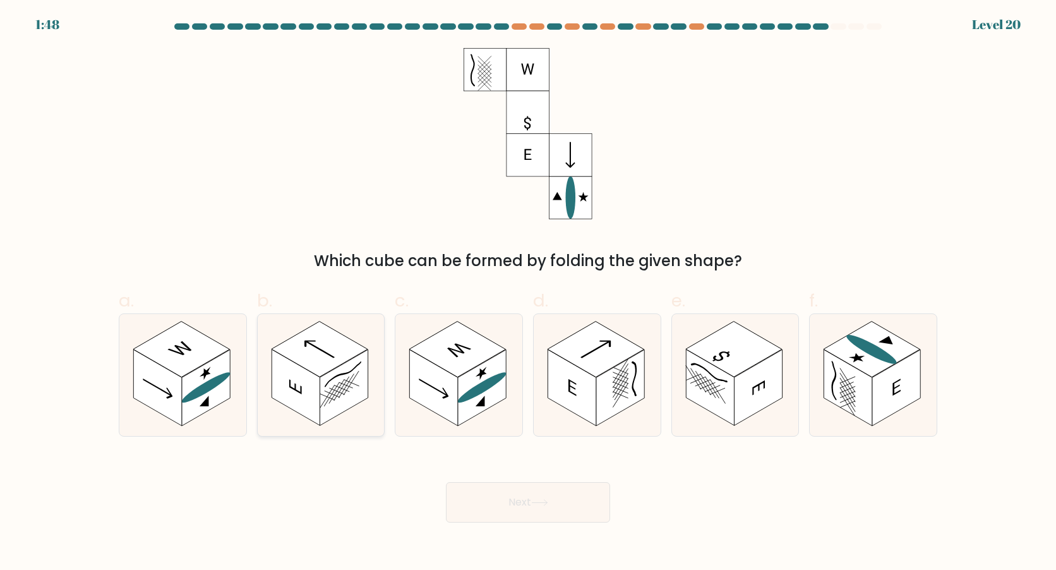
click at [347, 354] on rect at bounding box center [320, 349] width 97 height 56
click at [528, 293] on input "b." at bounding box center [528, 289] width 1 height 8
radio input "true"
click at [193, 372] on rect at bounding box center [206, 387] width 48 height 76
click at [528, 293] on input "a." at bounding box center [528, 289] width 1 height 8
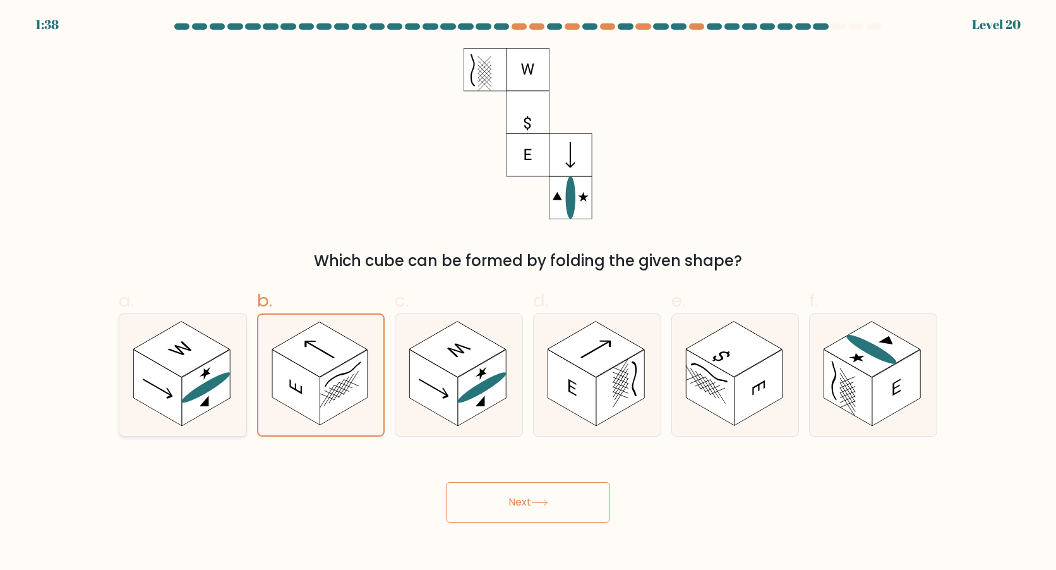
radio input "true"
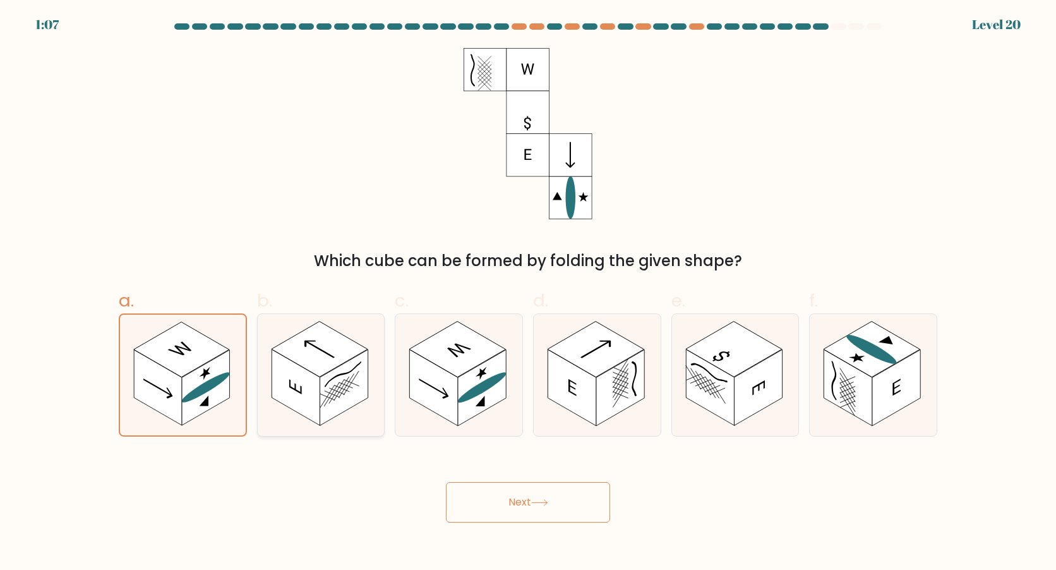
click at [285, 388] on rect at bounding box center [296, 387] width 48 height 76
click at [528, 293] on input "b." at bounding box center [528, 289] width 1 height 8
radio input "true"
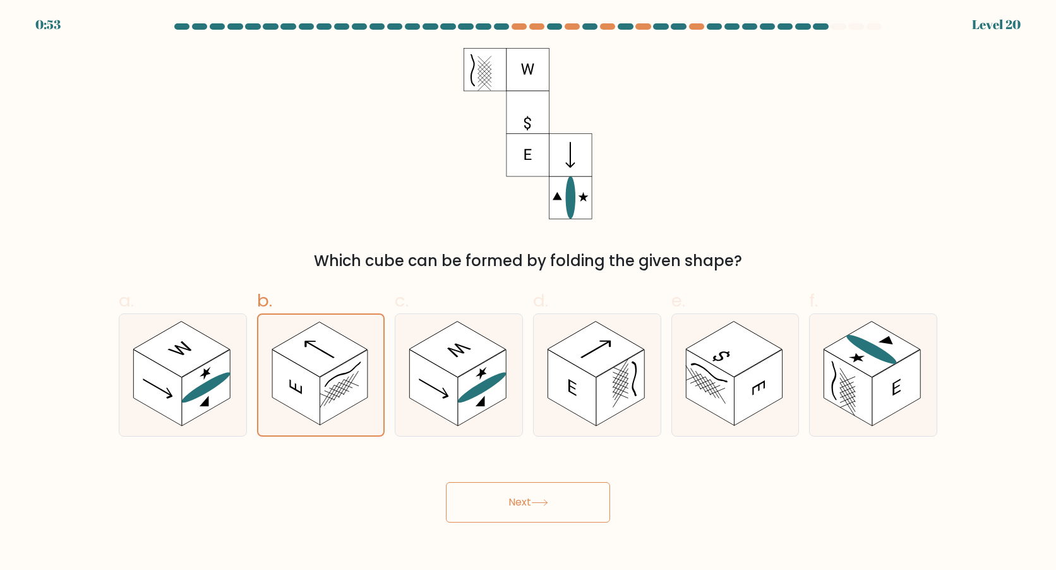
click at [494, 498] on button "Next" at bounding box center [528, 502] width 164 height 40
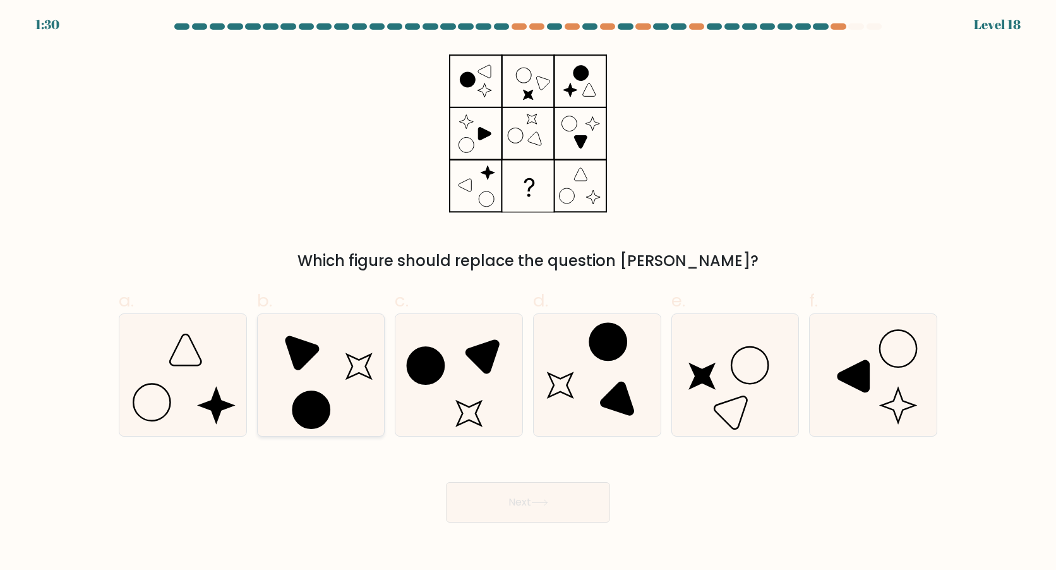
click at [282, 397] on icon at bounding box center [321, 375] width 122 height 122
click at [528, 293] on input "b." at bounding box center [528, 289] width 1 height 8
radio input "true"
click at [558, 511] on button "Next" at bounding box center [528, 502] width 164 height 40
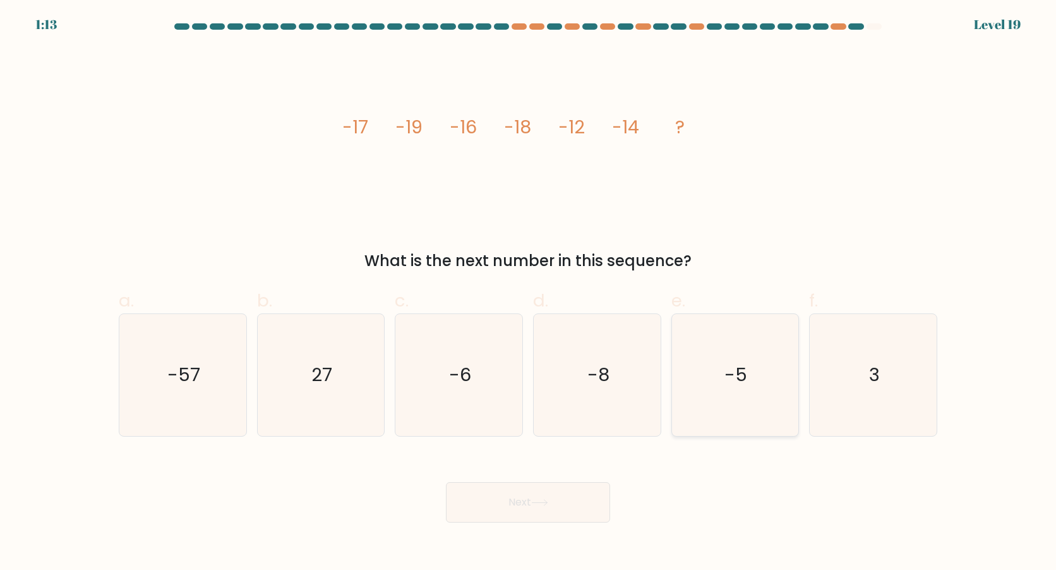
click at [713, 397] on icon "-5" at bounding box center [735, 375] width 122 height 122
click at [529, 293] on input "e. -5" at bounding box center [528, 289] width 1 height 8
radio input "true"
click at [538, 504] on icon at bounding box center [539, 502] width 17 height 7
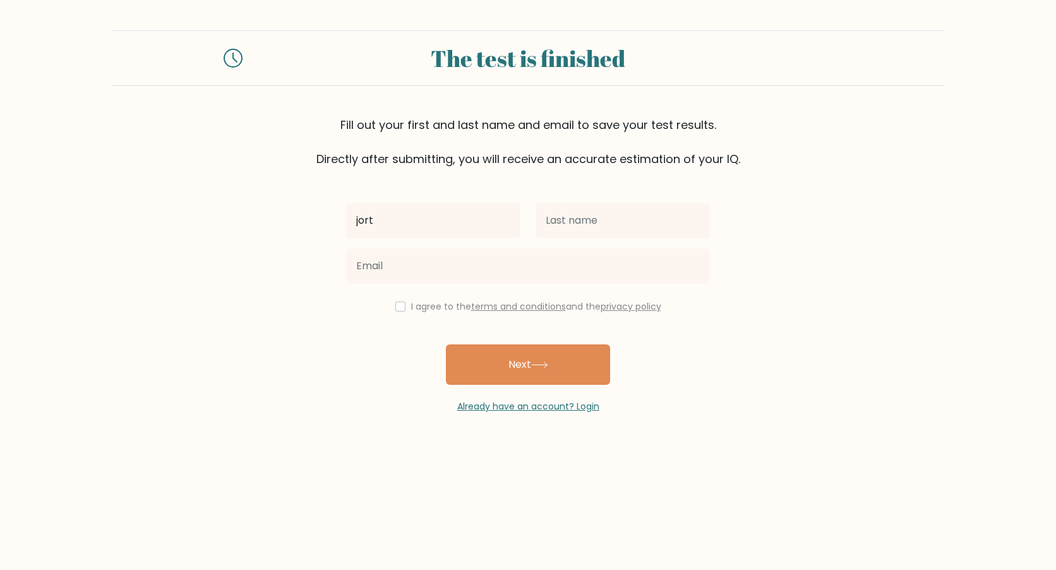
type input "jort"
type input "[PERSON_NAME]"
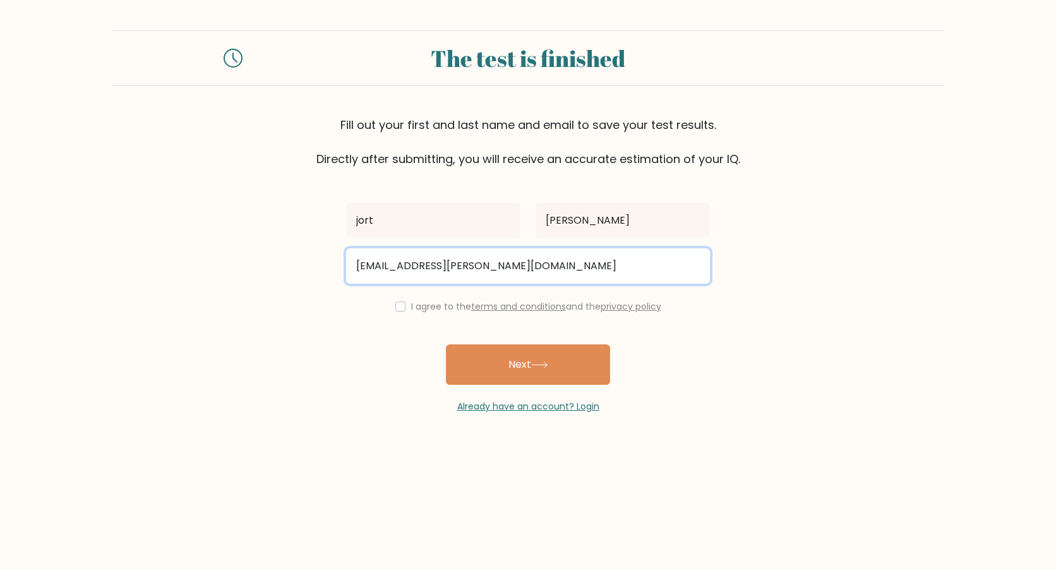
type input "[EMAIL_ADDRESS][PERSON_NAME][DOMAIN_NAME]"
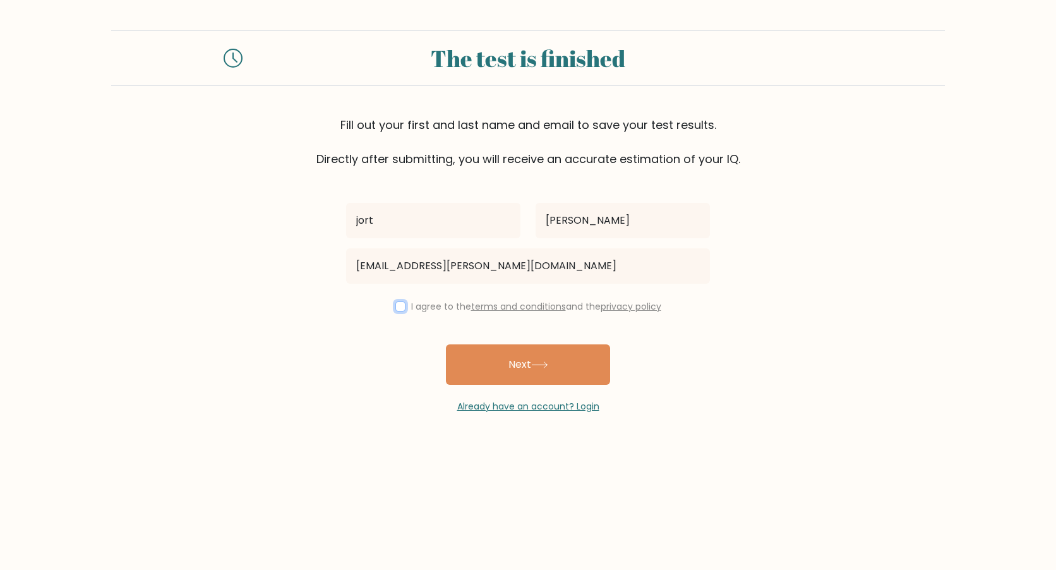
click at [397, 302] on input "checkbox" at bounding box center [400, 306] width 10 height 10
checkbox input "true"
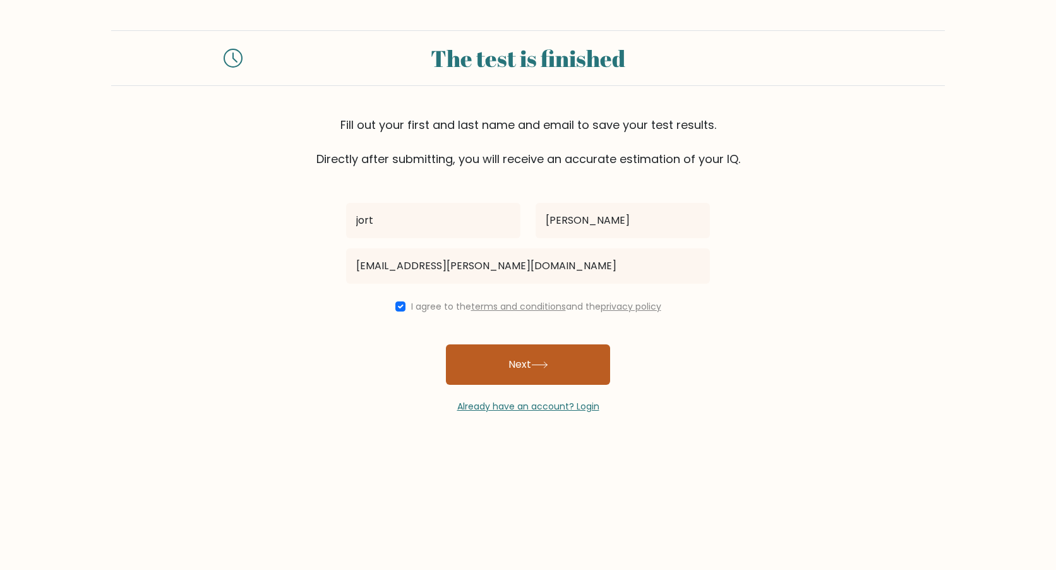
click at [520, 357] on button "Next" at bounding box center [528, 364] width 164 height 40
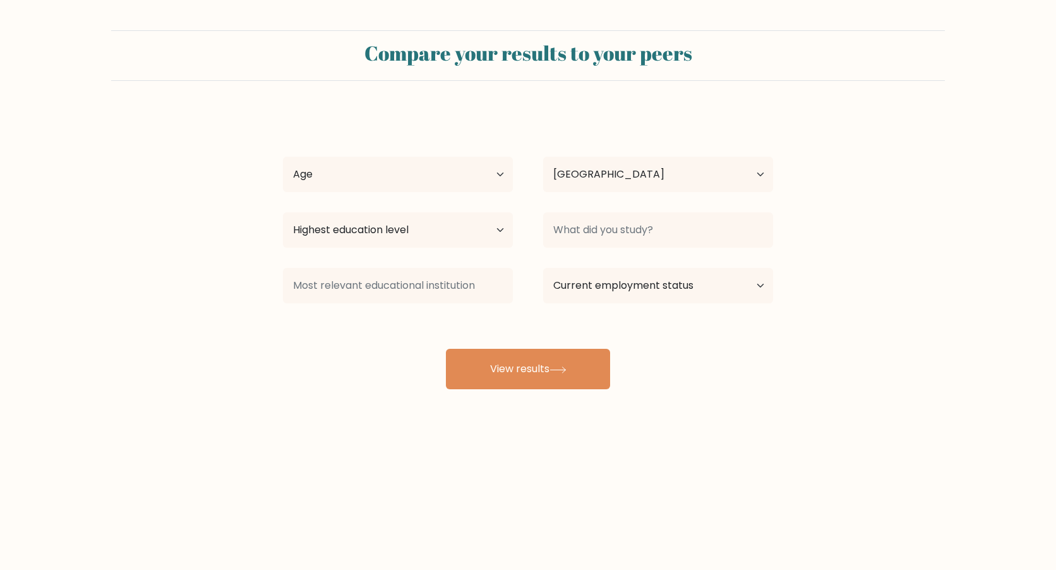
select select "NL"
click at [471, 184] on select "Age Under 18 years old 18-24 years old 25-34 years old 35-44 years old 45-54 ye…" at bounding box center [398, 174] width 230 height 35
select select "18_24"
click at [283, 157] on select "Age Under 18 years old 18-24 years old 25-34 years old 35-44 years old 45-54 ye…" at bounding box center [398, 174] width 230 height 35
click at [608, 168] on select "Country Afghanistan Albania Algeria American Samoa Andorra Angola Anguilla Anta…" at bounding box center [658, 174] width 230 height 35
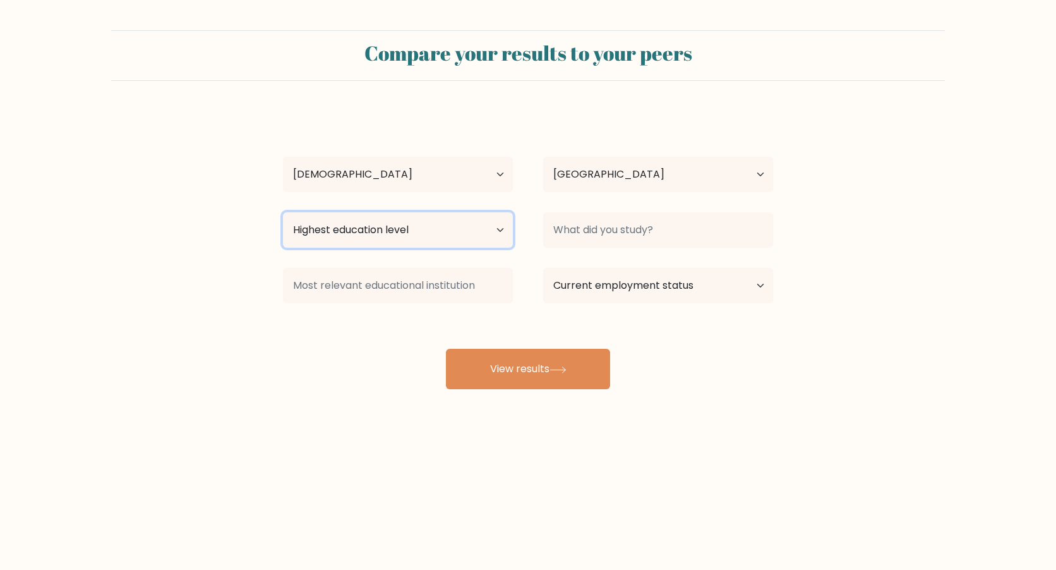
click at [381, 237] on select "Highest education level No schooling Primary Lower Secondary Upper Secondary Oc…" at bounding box center [398, 229] width 230 height 35
select select "masters_degree"
click at [283, 212] on select "Highest education level No schooling Primary Lower Secondary Upper Secondary Oc…" at bounding box center [398, 229] width 230 height 35
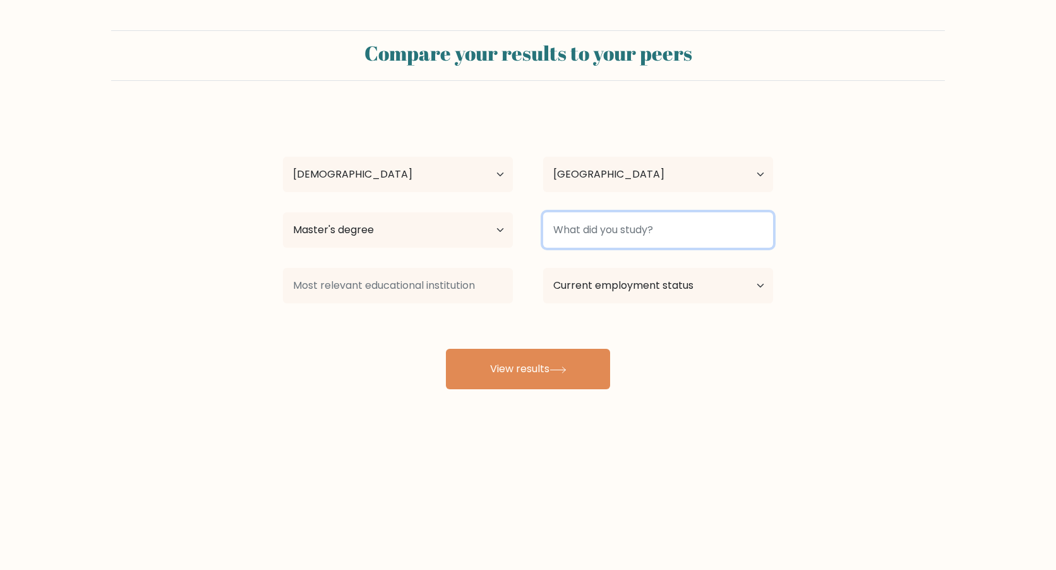
click at [635, 240] on input at bounding box center [658, 229] width 230 height 35
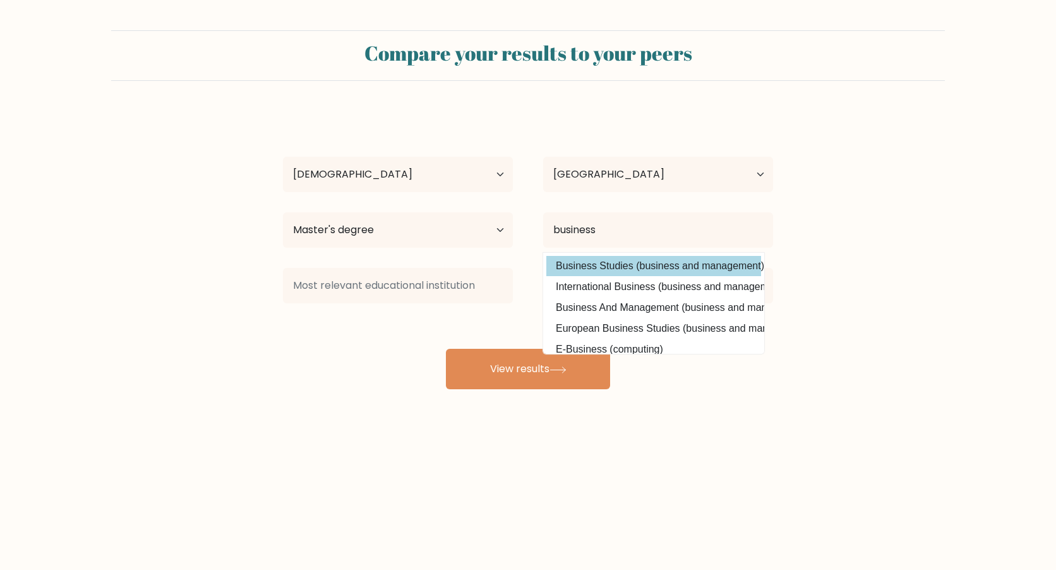
click at [643, 263] on option "Business Studies (business and management)" at bounding box center [653, 266] width 215 height 20
type input "Business Studies"
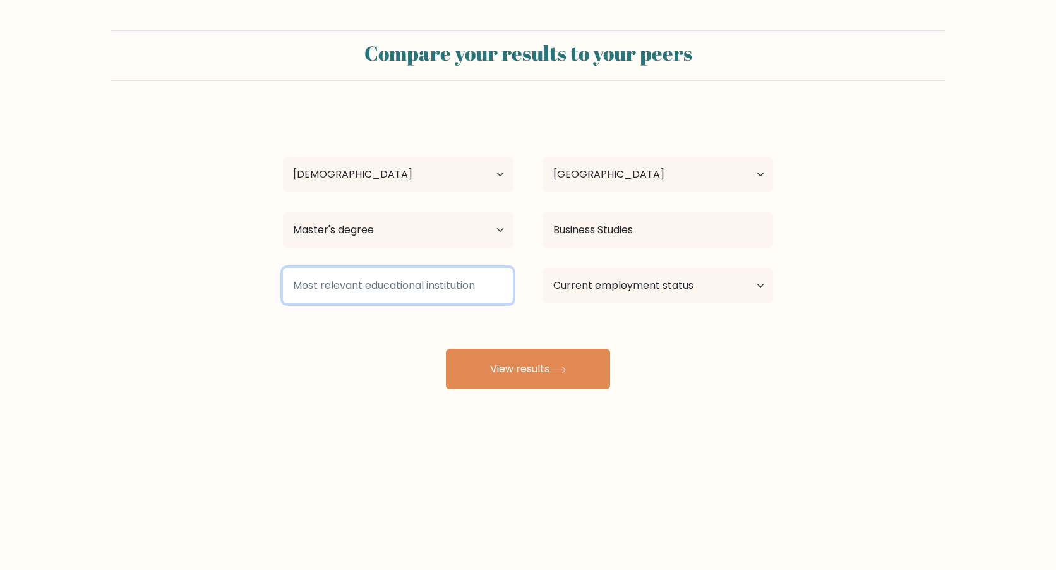
click at [451, 285] on input at bounding box center [398, 285] width 230 height 35
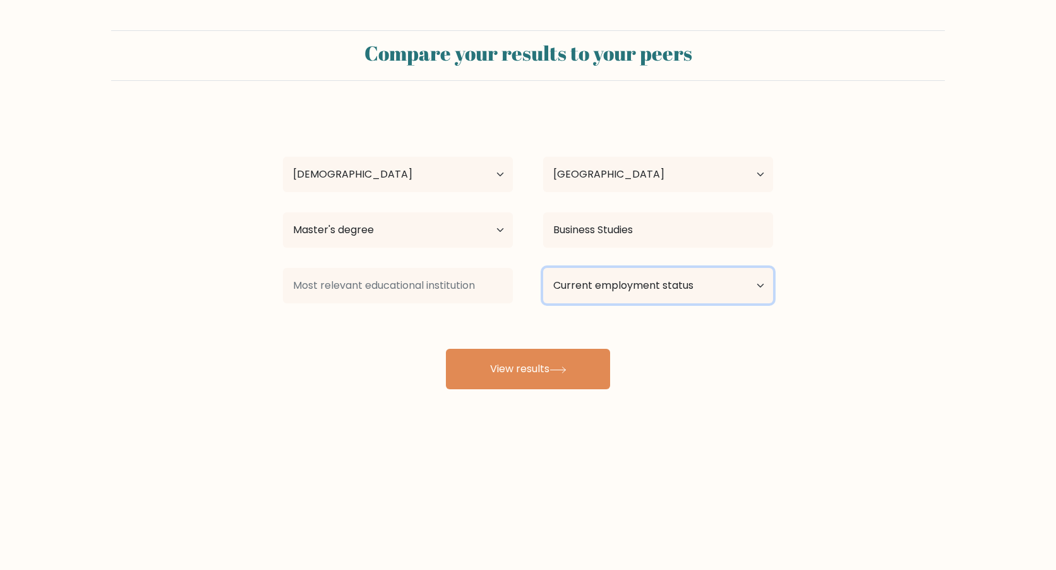
click at [578, 289] on select "Current employment status Employed Student Retired Other / prefer not to answer" at bounding box center [658, 285] width 230 height 35
select select "student"
click at [543, 268] on select "Current employment status Employed Student Retired Other / prefer not to answer" at bounding box center [658, 285] width 230 height 35
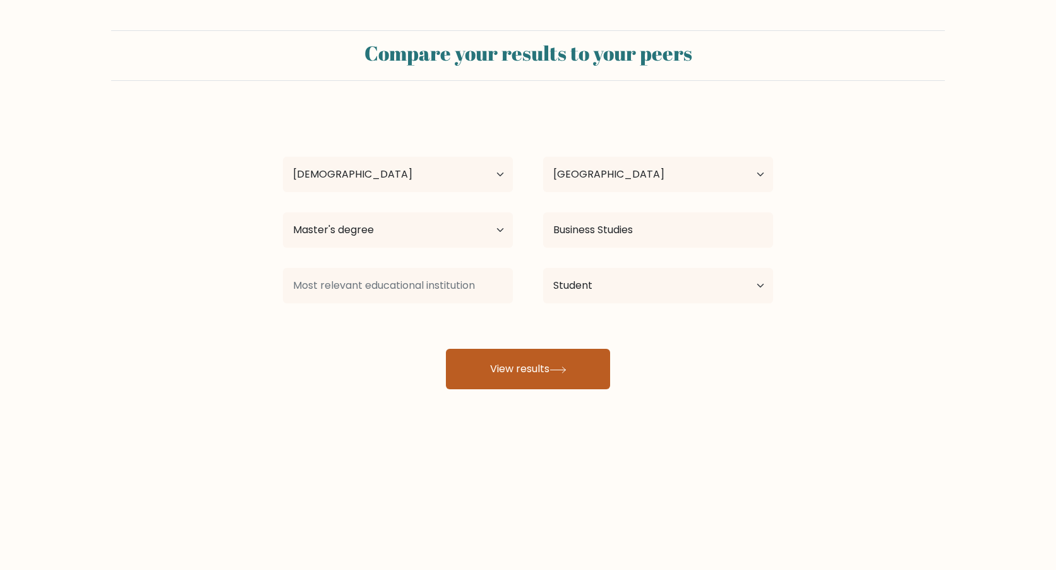
click at [545, 359] on button "View results" at bounding box center [528, 369] width 164 height 40
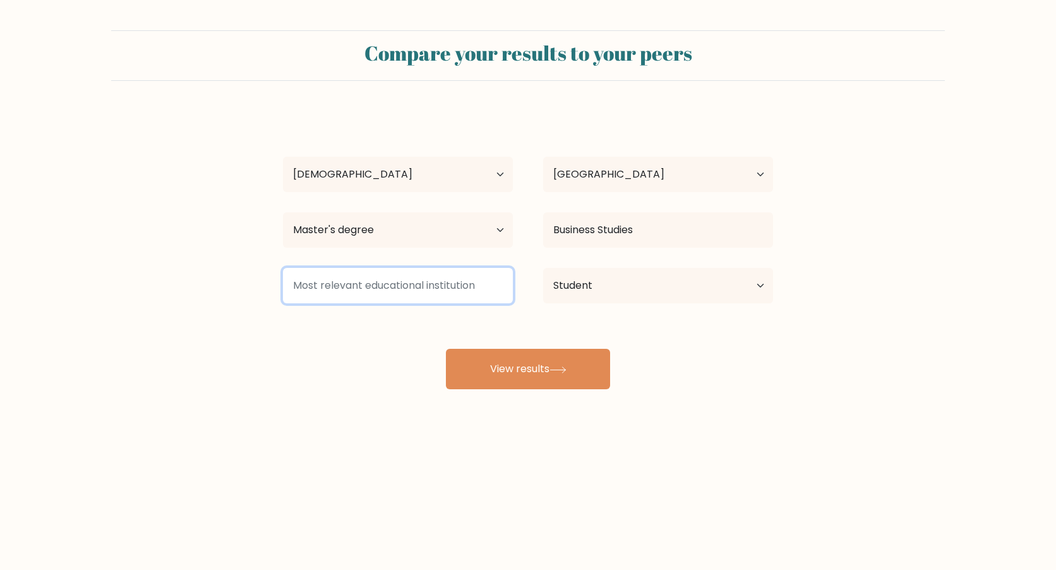
click at [414, 294] on input at bounding box center [398, 285] width 230 height 35
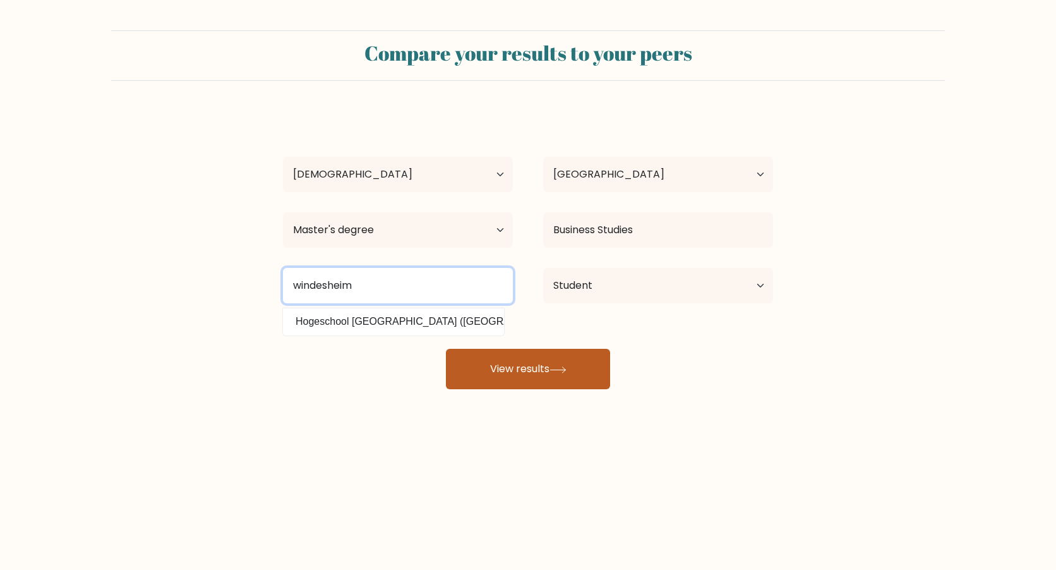
type input "windesheim"
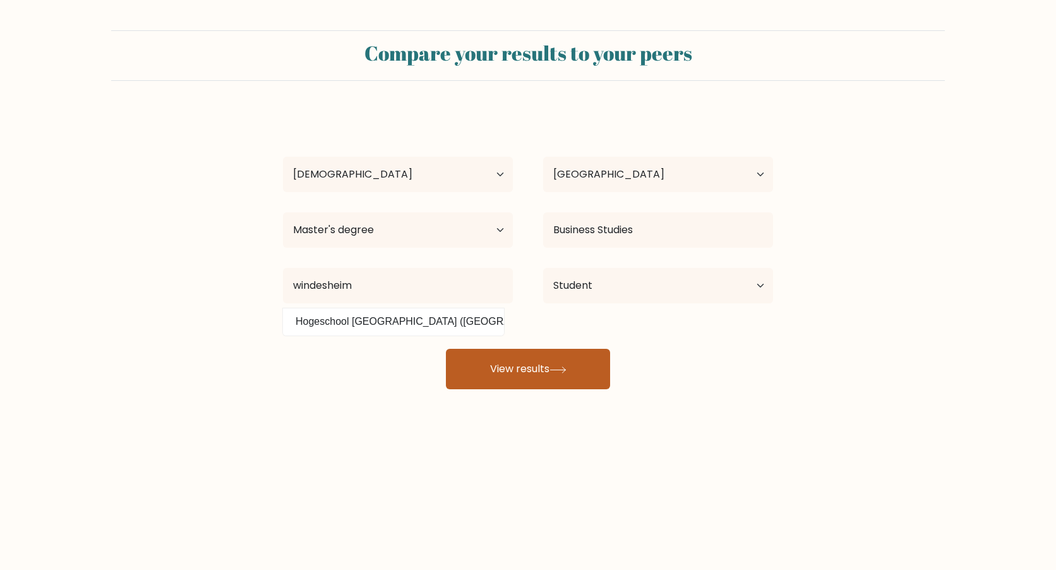
click at [530, 377] on button "View results" at bounding box center [528, 369] width 164 height 40
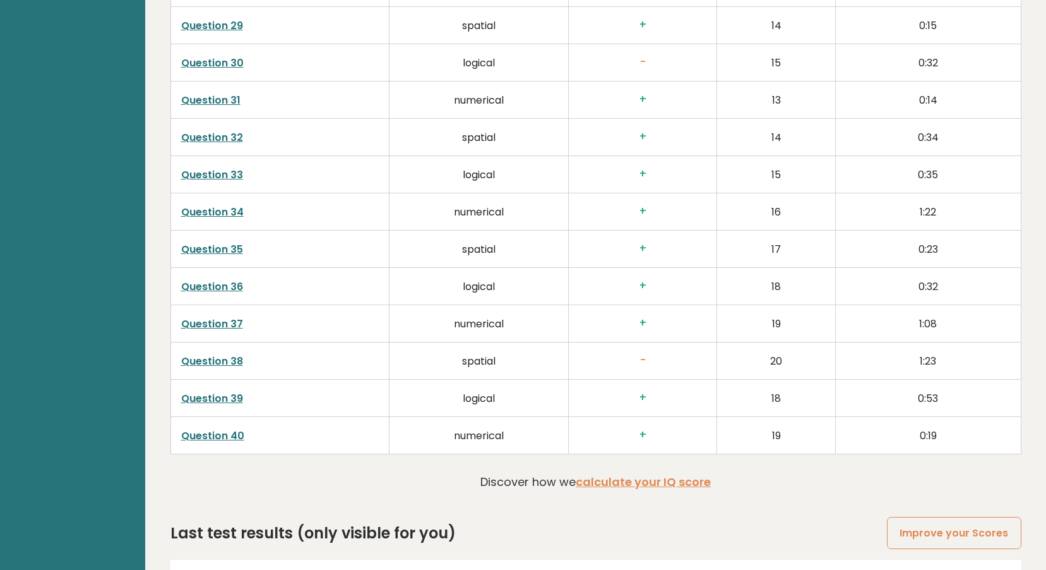
scroll to position [3175, 0]
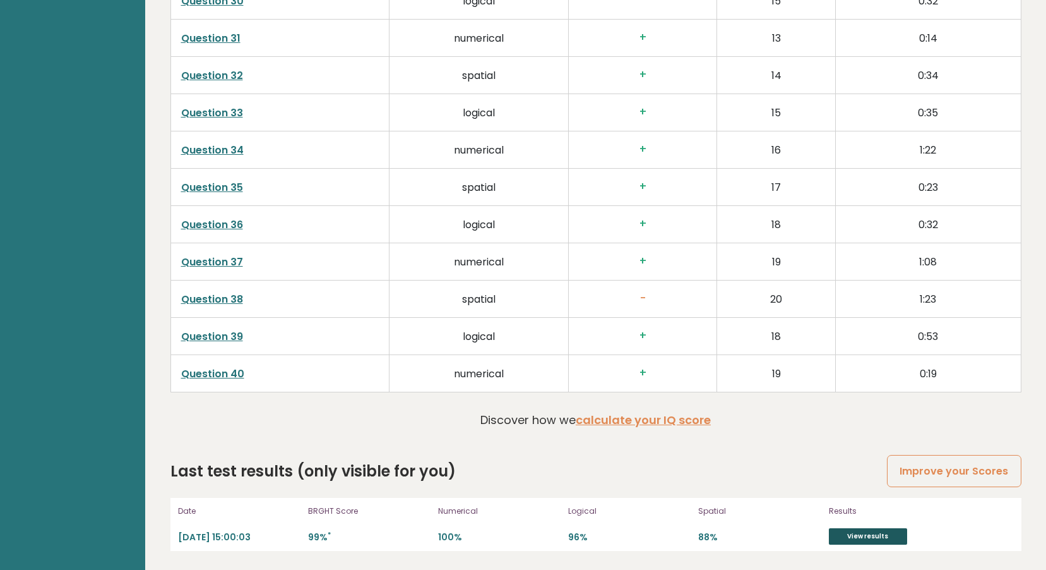
click at [836, 534] on link "View results" at bounding box center [868, 536] width 78 height 16
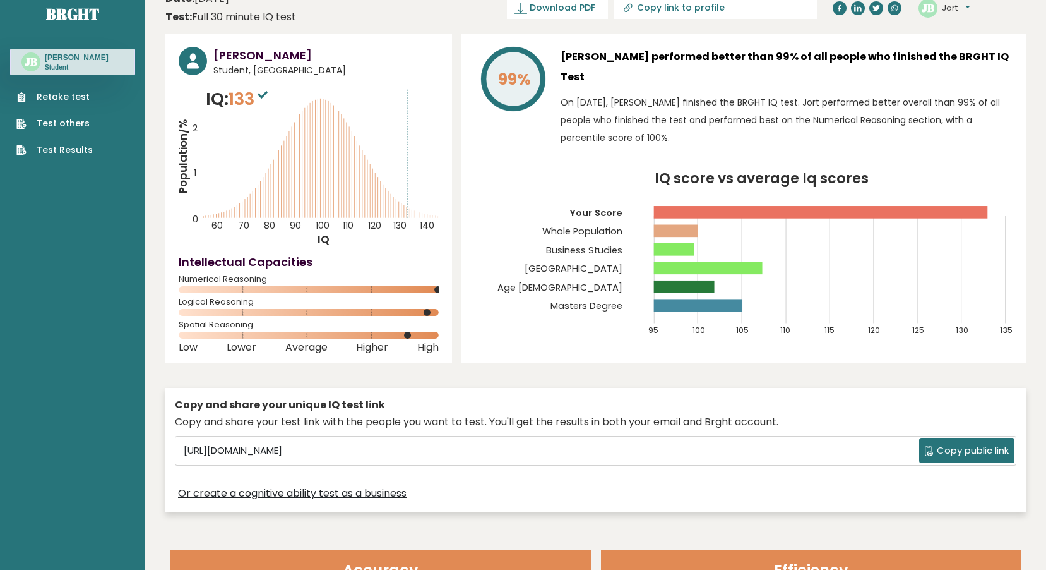
scroll to position [0, 0]
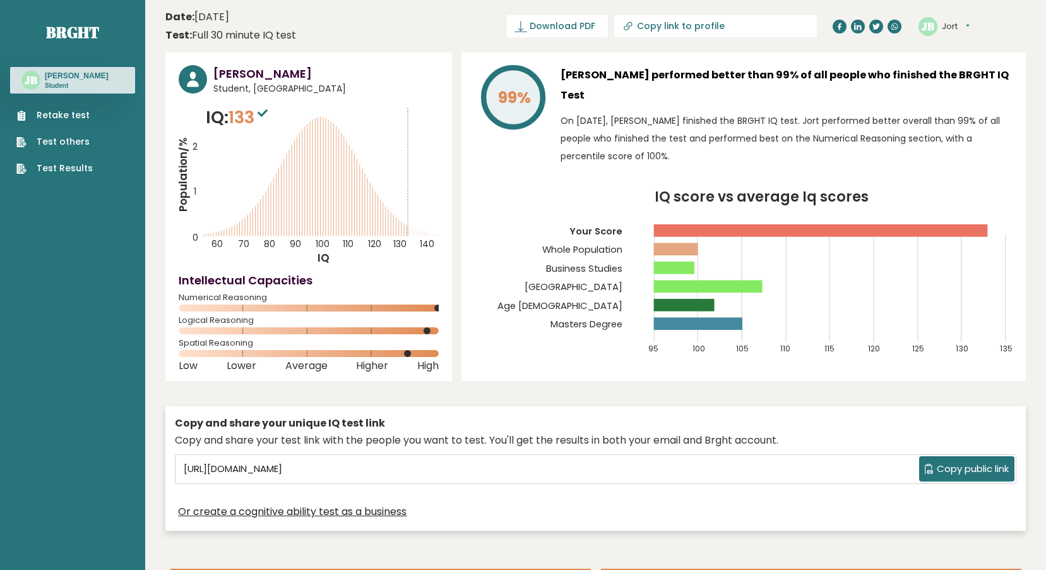
click at [236, 344] on span "Spatial Reasoning" at bounding box center [309, 342] width 260 height 5
drag, startPoint x: 236, startPoint y: 344, endPoint x: 293, endPoint y: 426, distance: 100.2
click at [294, 426] on div "Copy and share your unique IQ test link" at bounding box center [596, 422] width 842 height 15
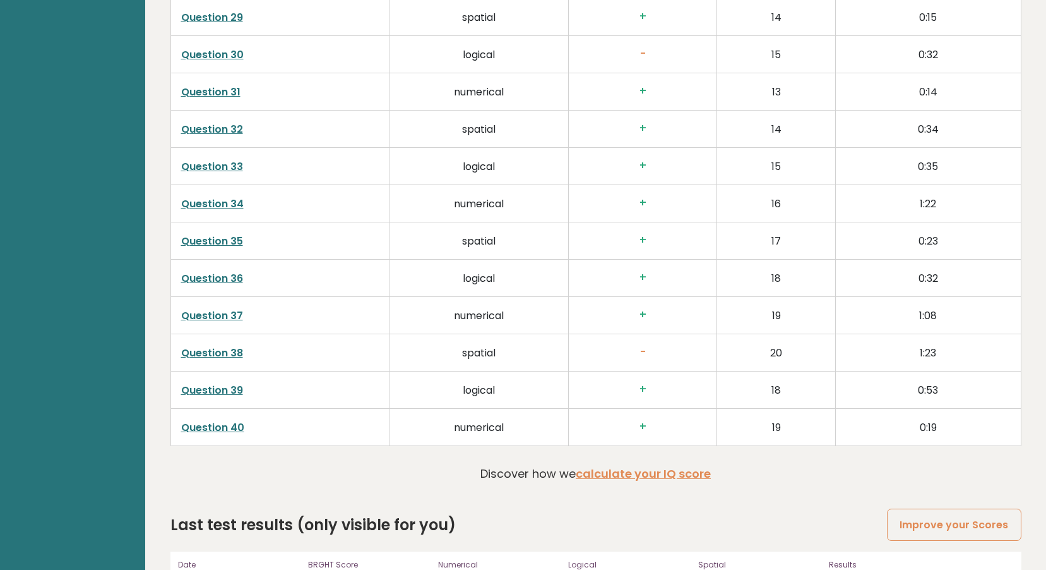
scroll to position [3175, 0]
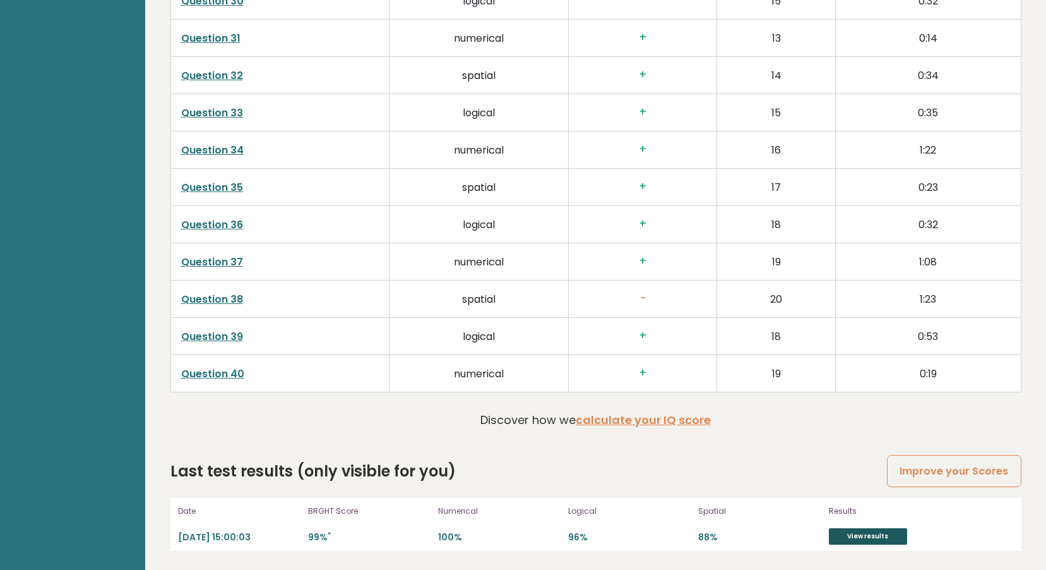
click at [861, 540] on link "View results" at bounding box center [868, 536] width 78 height 16
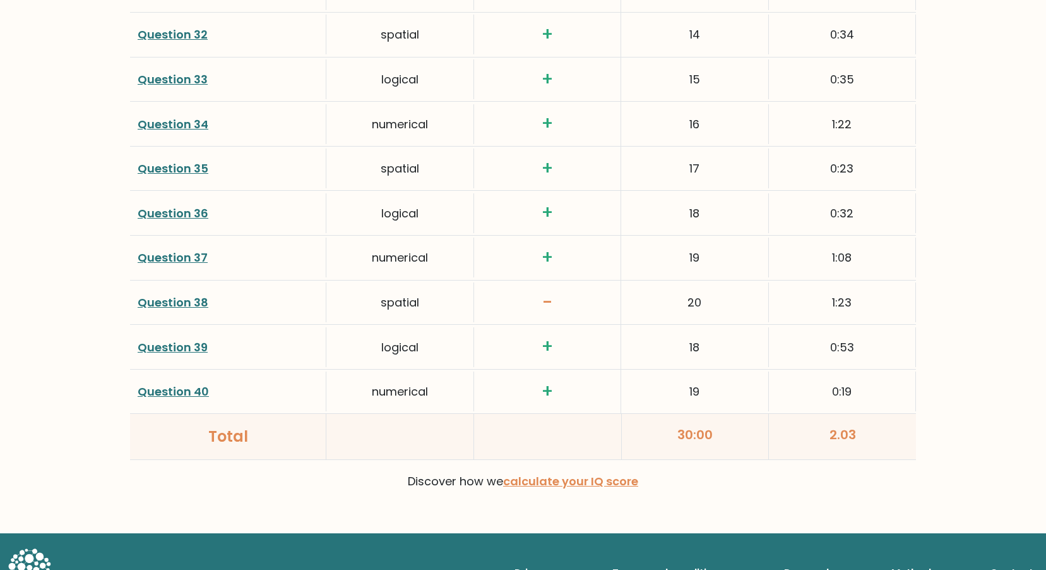
scroll to position [3239, 0]
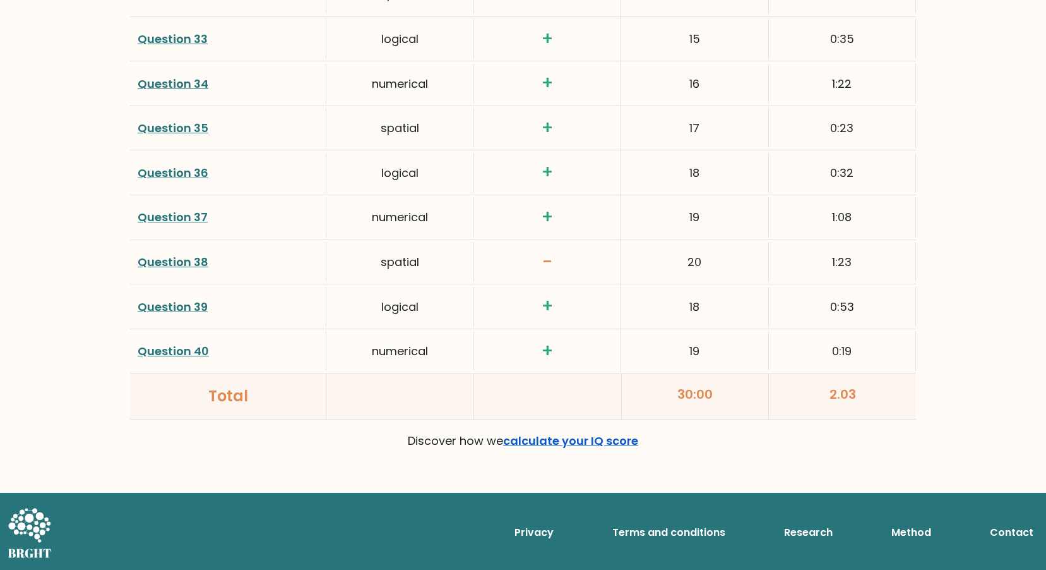
click at [568, 445] on link "calculate your IQ score" at bounding box center [570, 441] width 135 height 16
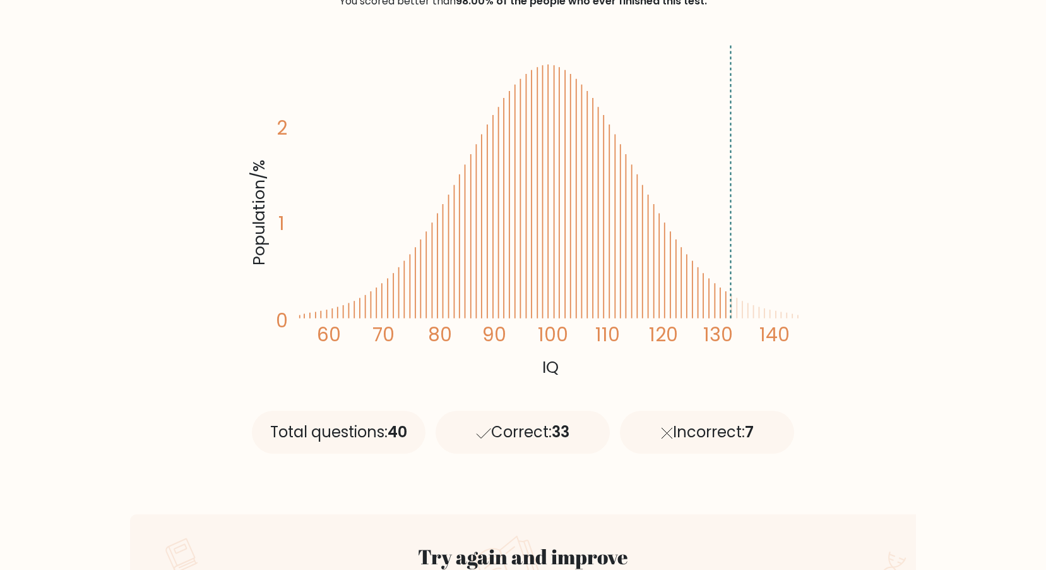
scroll to position [0, 0]
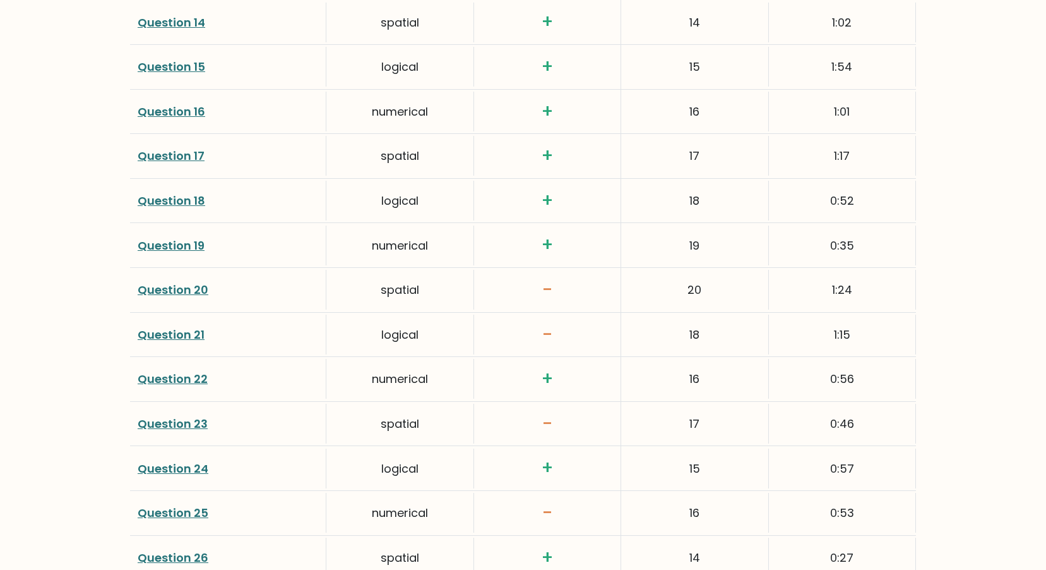
scroll to position [2418, 0]
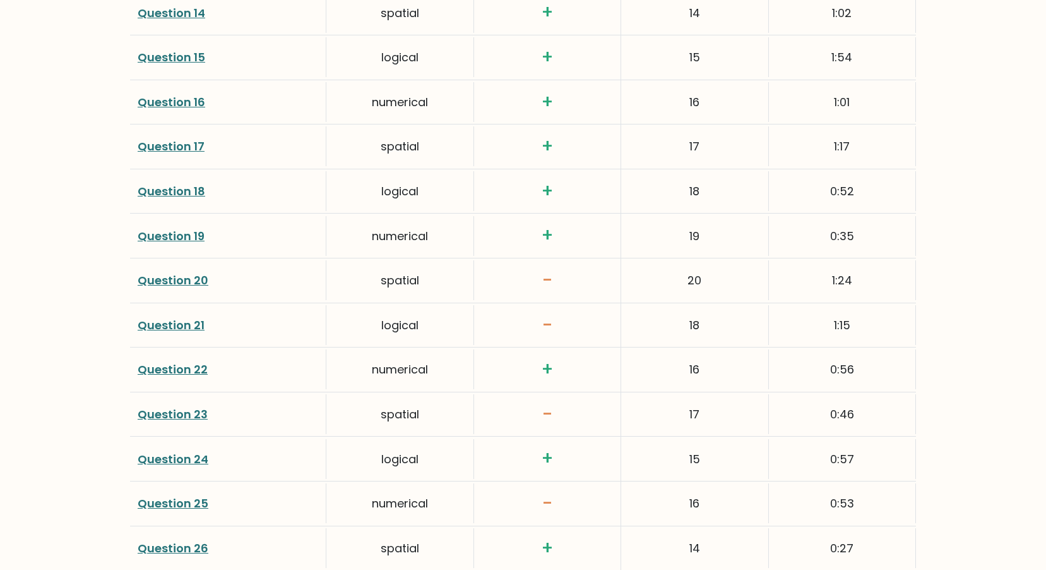
click at [174, 277] on link "Question 20" at bounding box center [173, 280] width 71 height 16
click at [198, 326] on link "Question 21" at bounding box center [171, 325] width 67 height 16
click at [188, 412] on link "Question 23" at bounding box center [173, 414] width 70 height 16
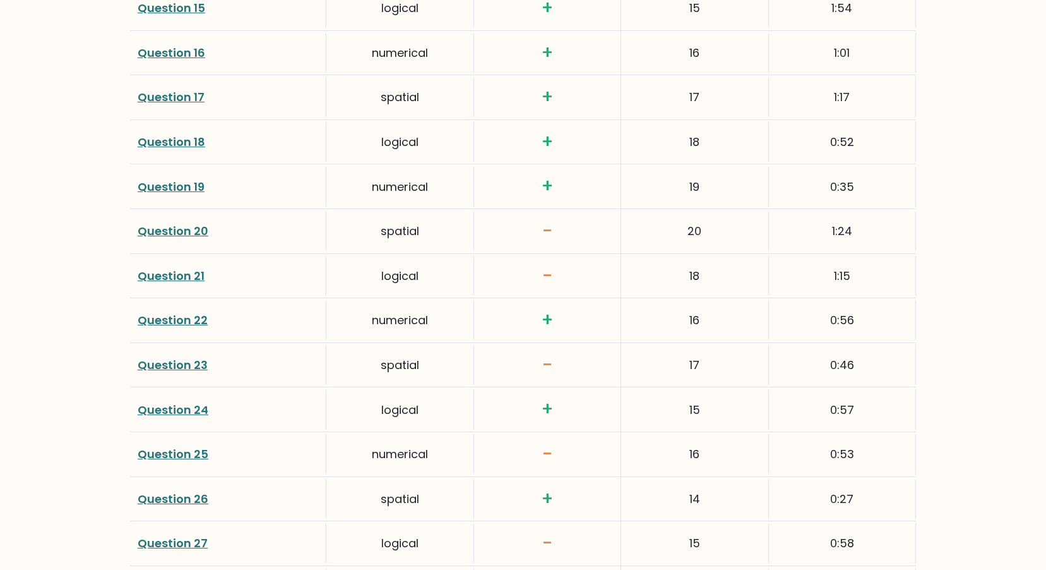
scroll to position [2545, 0]
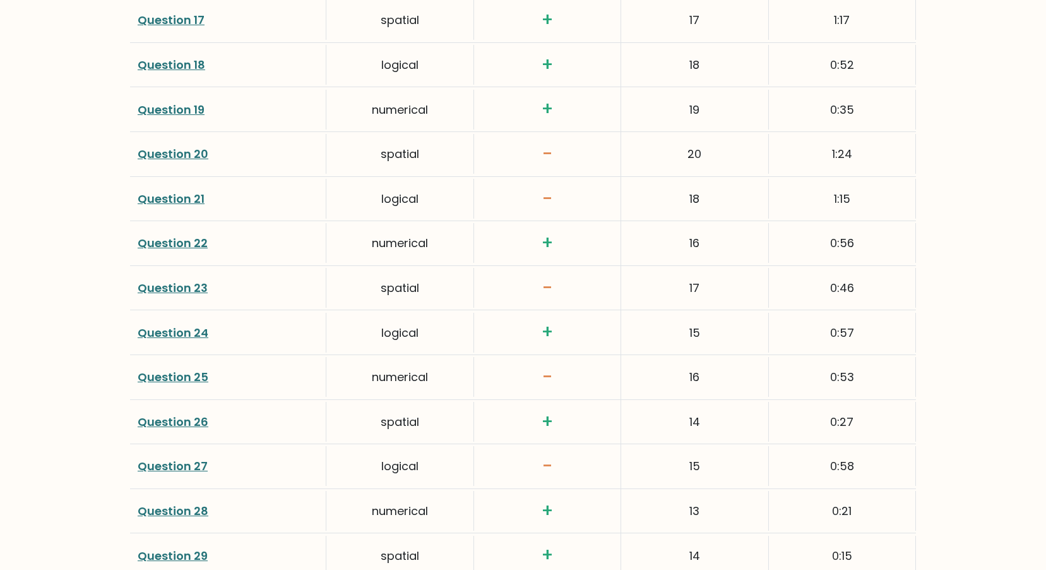
click at [197, 285] on link "Question 23" at bounding box center [173, 288] width 70 height 16
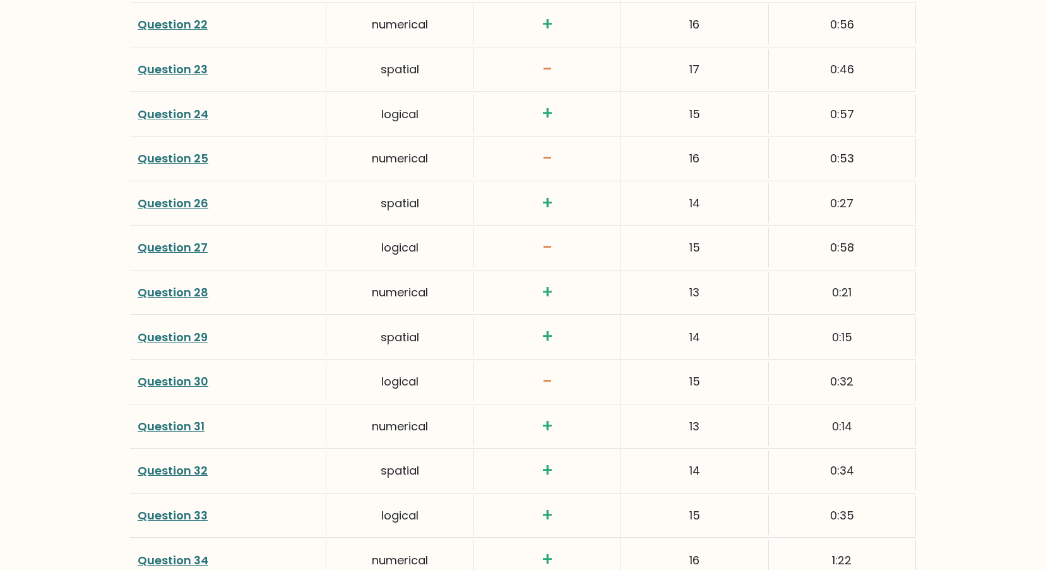
scroll to position [2797, 0]
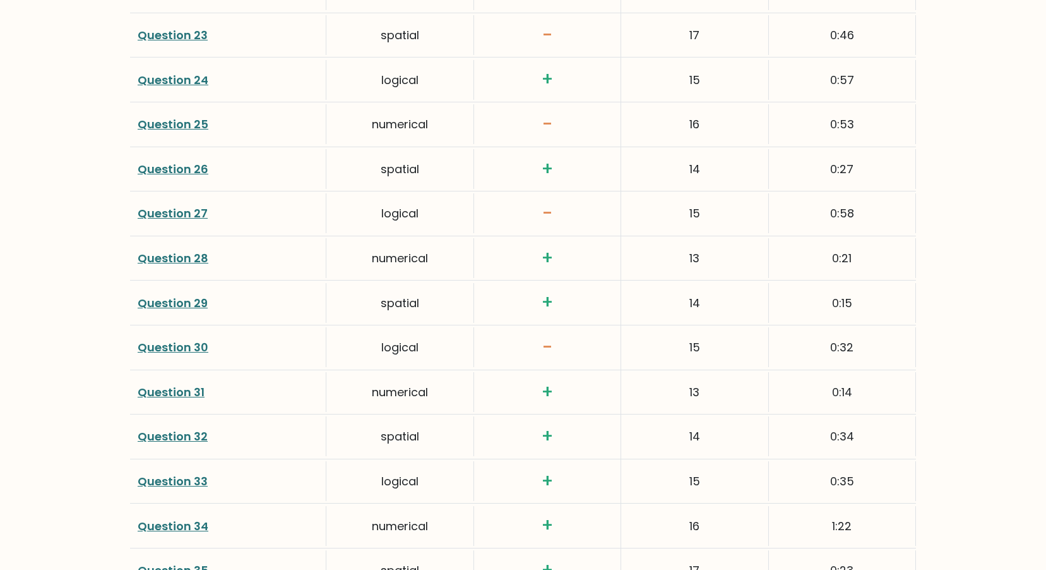
click at [196, 206] on link "Question 27" at bounding box center [173, 213] width 70 height 16
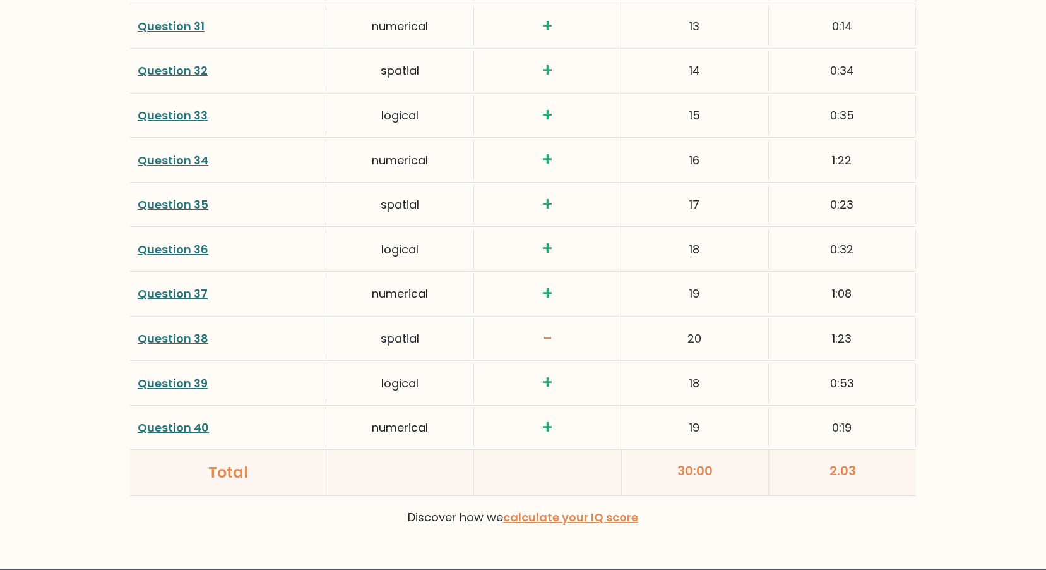
scroll to position [3176, 0]
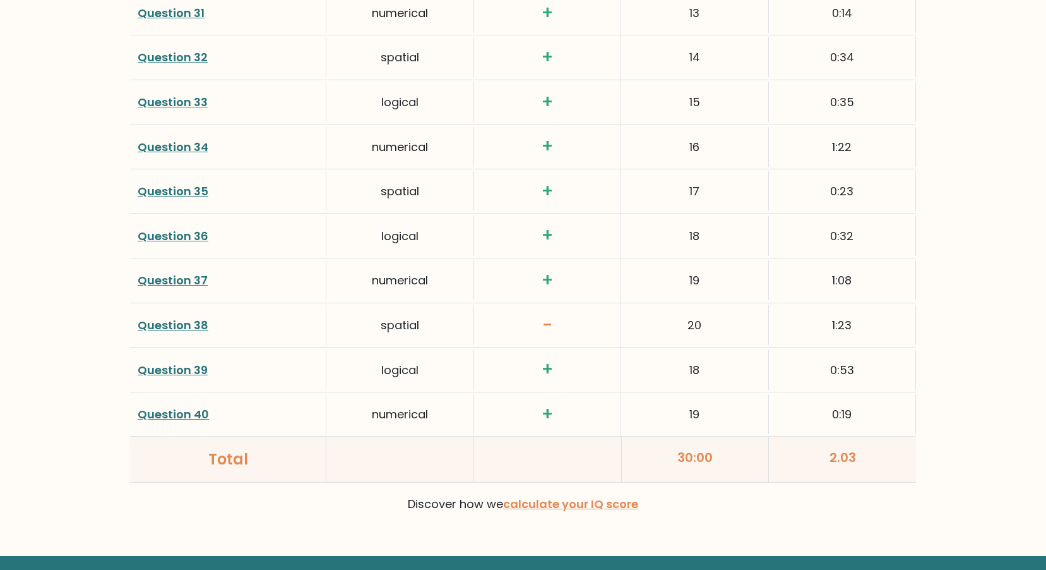
click at [190, 323] on link "Question 38" at bounding box center [173, 325] width 71 height 16
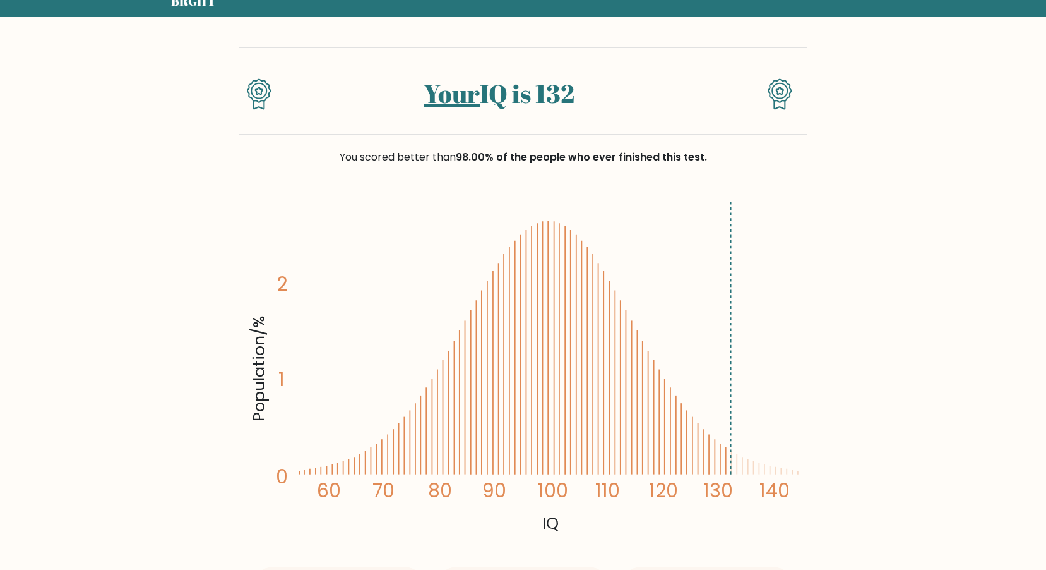
scroll to position [0, 0]
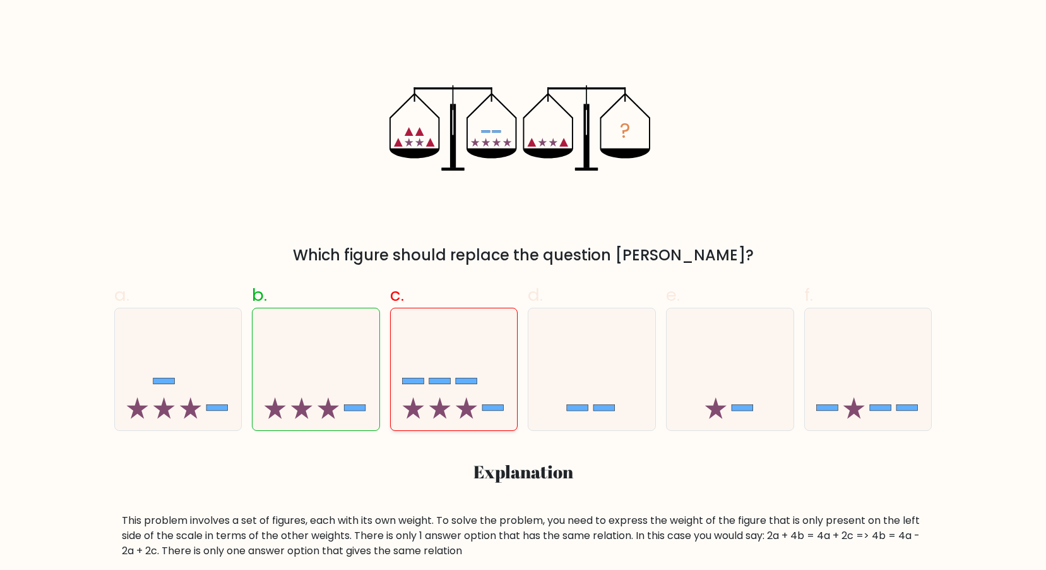
scroll to position [189, 0]
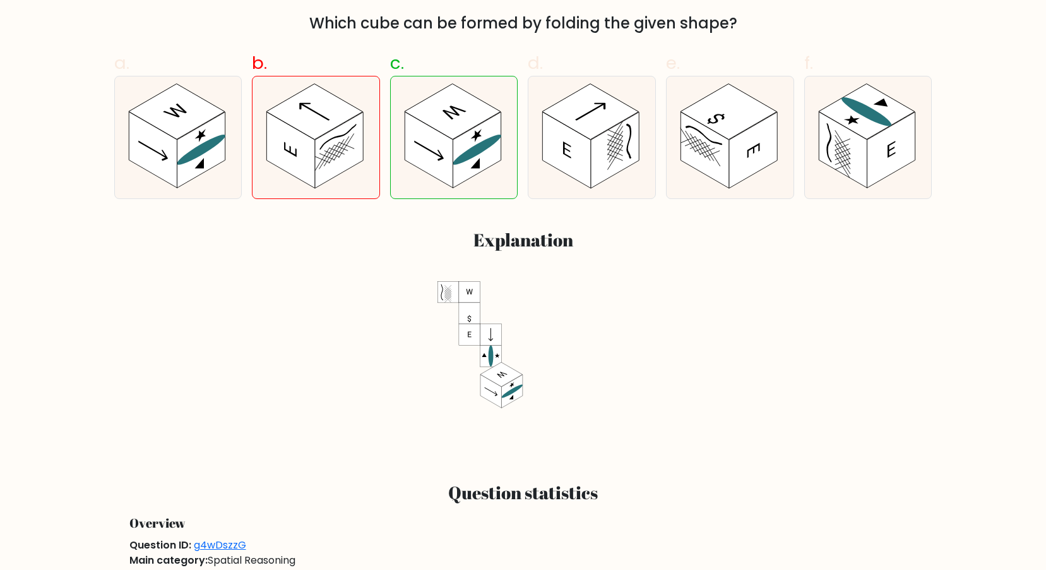
scroll to position [442, 0]
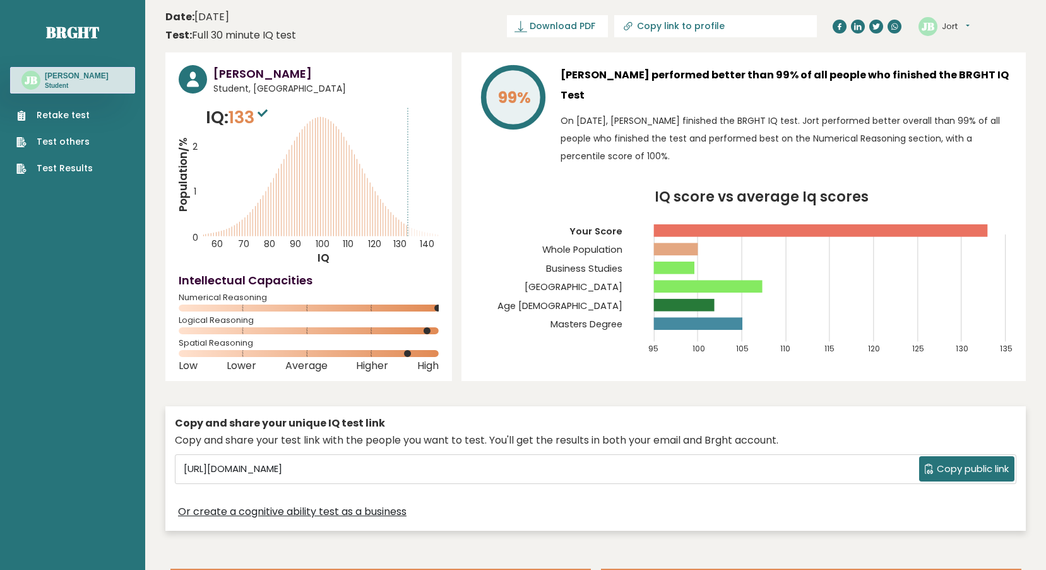
click at [76, 163] on link "Test Results" at bounding box center [54, 168] width 76 height 13
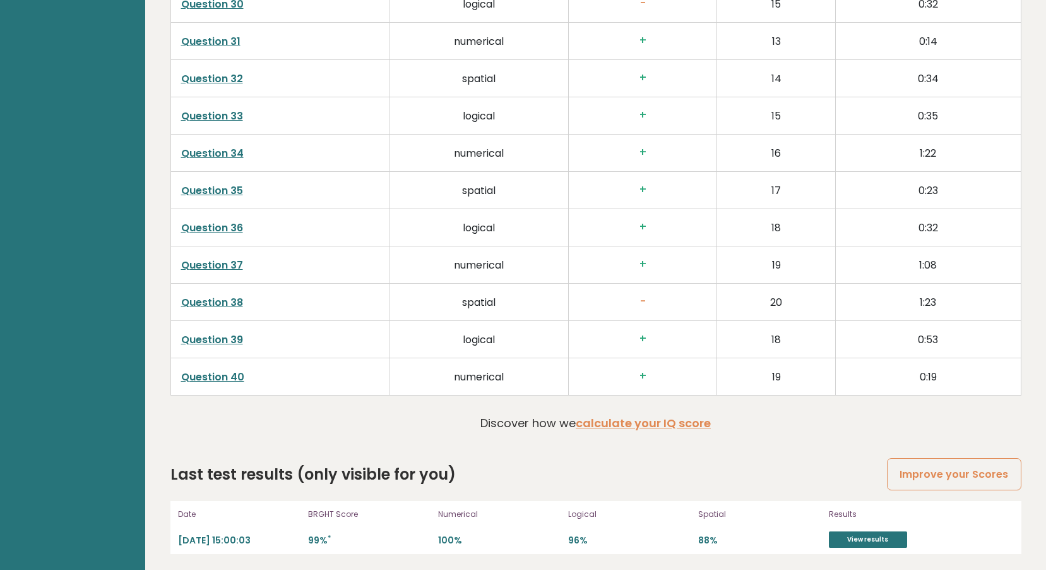
scroll to position [3175, 0]
